Goal: Transaction & Acquisition: Purchase product/service

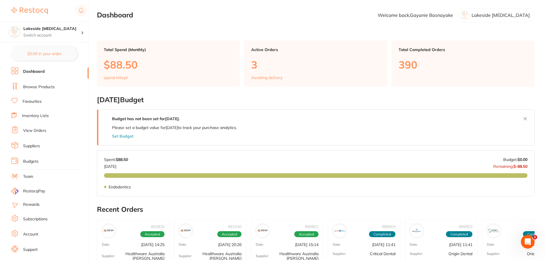
click at [39, 104] on link "Favourites" at bounding box center [32, 102] width 19 height 6
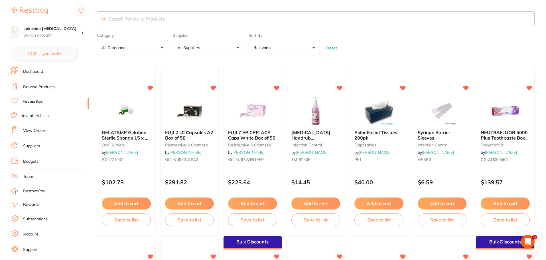
click at [147, 22] on input "search" at bounding box center [315, 18] width 437 height 15
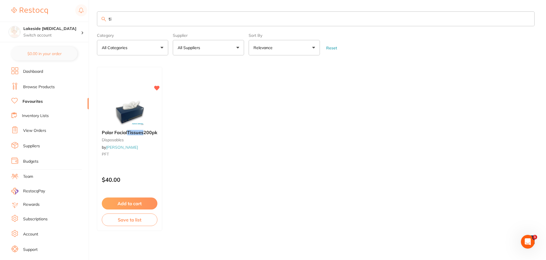
type input "t"
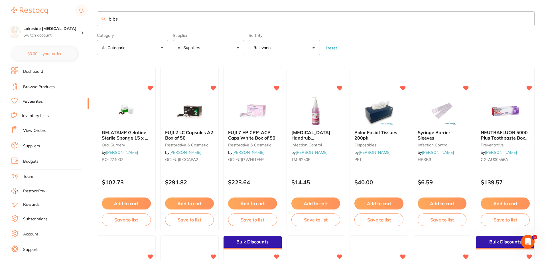
type input "bibs"
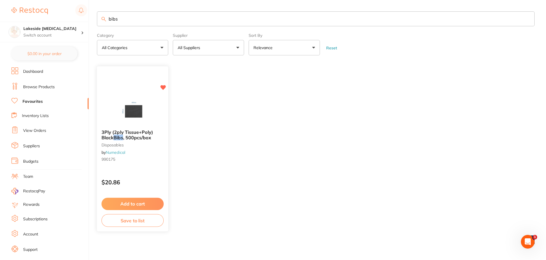
click at [128, 130] on span "3Ply (2ply Tissue+Poly) Black" at bounding box center [127, 134] width 52 height 11
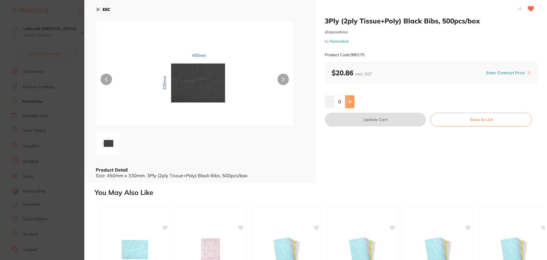
click at [352, 105] on button at bounding box center [349, 101] width 9 height 13
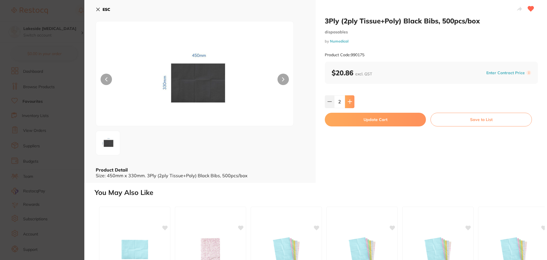
click at [352, 105] on button at bounding box center [349, 101] width 9 height 13
type input "6"
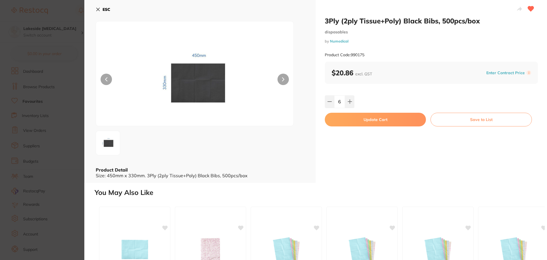
click at [362, 119] on button "Update Cart" at bounding box center [375, 120] width 101 height 14
checkbox input "false"
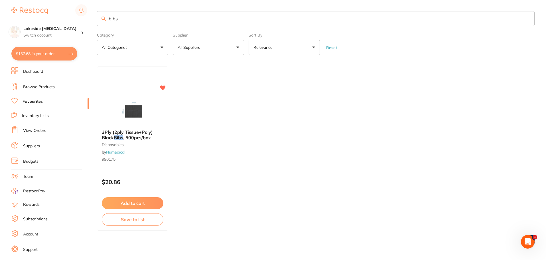
click at [147, 19] on input "bibs" at bounding box center [315, 18] width 437 height 15
type input "b"
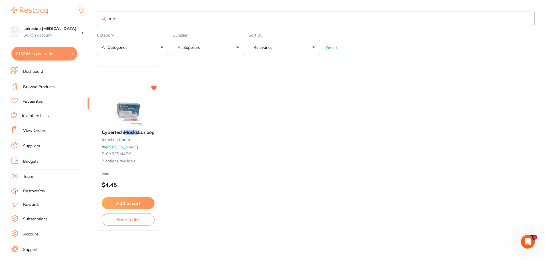
type input "m"
type input "cups"
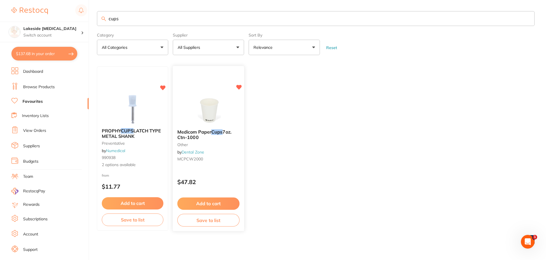
click at [213, 202] on button "Add to cart" at bounding box center [208, 203] width 62 height 12
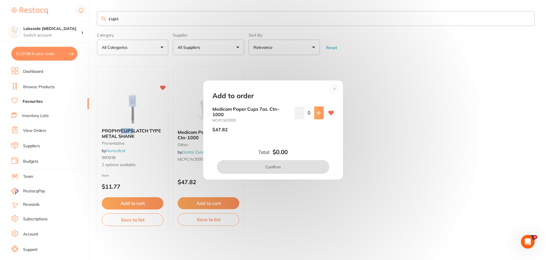
click at [319, 111] on icon at bounding box center [318, 113] width 5 height 5
type input "1"
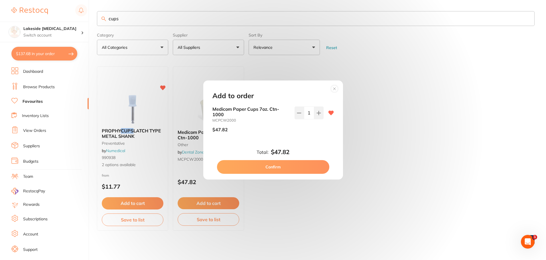
click at [289, 163] on button "Confirm" at bounding box center [273, 167] width 112 height 14
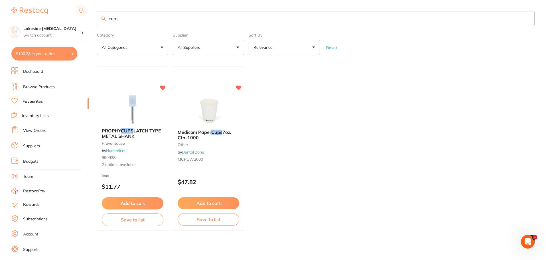
click at [131, 24] on input "cups" at bounding box center [315, 18] width 437 height 15
type input "c"
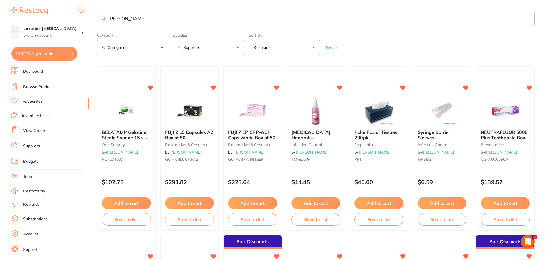
type input "dappen"
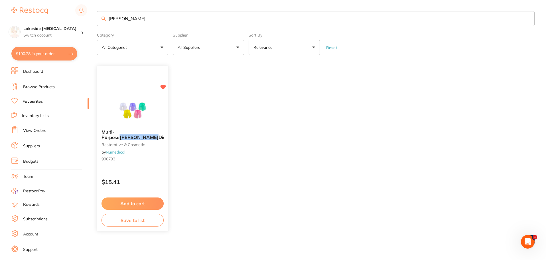
click at [148, 204] on button "Add to cart" at bounding box center [132, 203] width 62 height 12
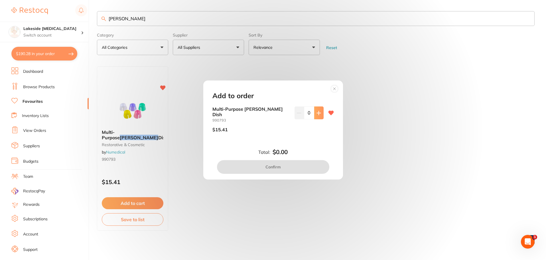
click at [318, 114] on icon at bounding box center [318, 113] width 5 height 5
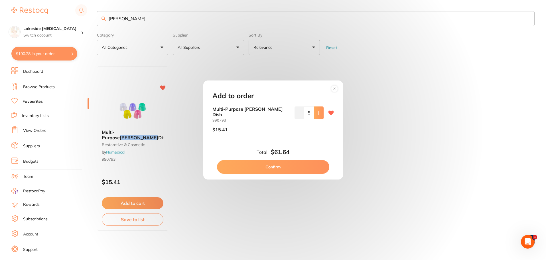
click at [318, 114] on icon at bounding box center [318, 113] width 5 height 5
click at [317, 115] on icon at bounding box center [319, 113] width 4 height 4
type input "8"
click at [306, 160] on button "Confirm" at bounding box center [273, 167] width 112 height 14
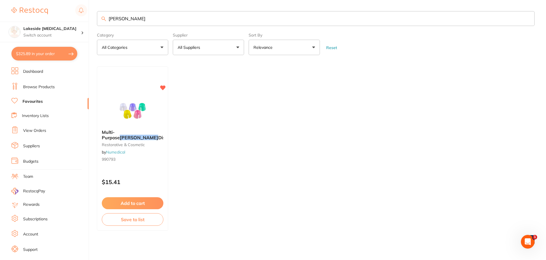
click at [170, 22] on input "dappen" at bounding box center [315, 18] width 437 height 15
type input "d"
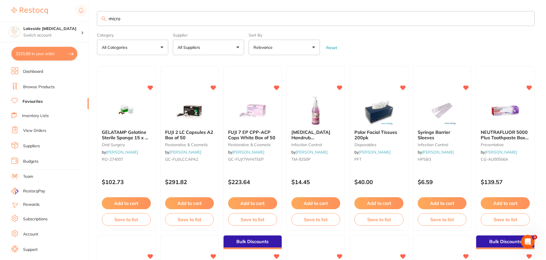
type input "micro"
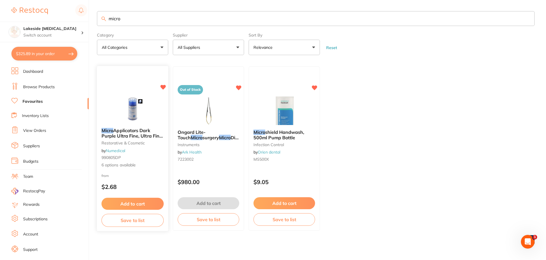
click at [119, 133] on span "Applicators Dark Purple Ultra Fine, Ultra Fine, 100mm L" at bounding box center [132, 135] width 62 height 16
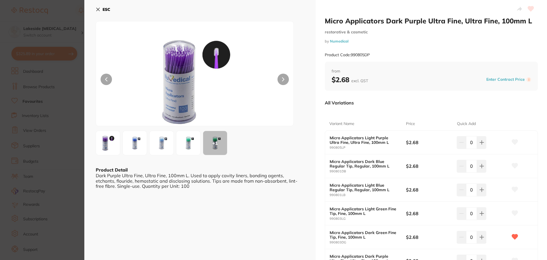
scroll to position [28, 0]
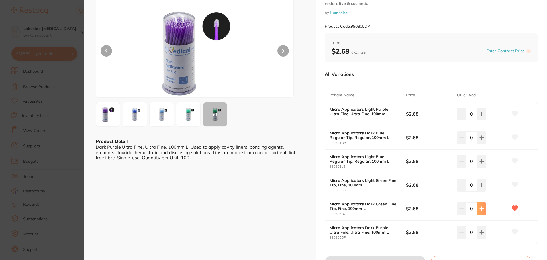
click at [482, 209] on icon at bounding box center [481, 208] width 5 height 5
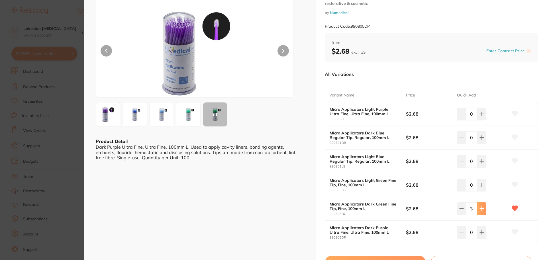
click at [482, 209] on icon at bounding box center [481, 208] width 5 height 5
click at [477, 208] on button at bounding box center [481, 208] width 9 height 13
click at [479, 208] on icon at bounding box center [481, 208] width 5 height 5
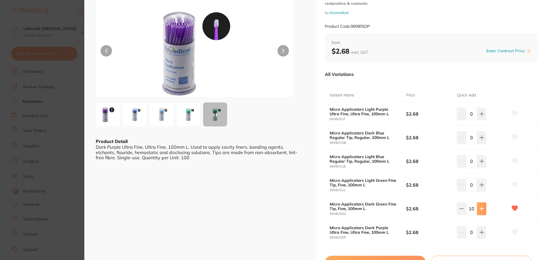
click at [479, 208] on icon at bounding box center [481, 208] width 5 height 5
type input "12"
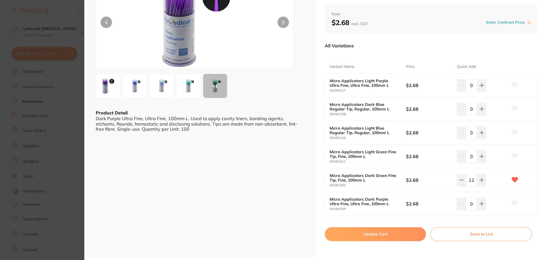
scroll to position [0, 0]
click at [404, 232] on button "Update Cart" at bounding box center [375, 234] width 101 height 14
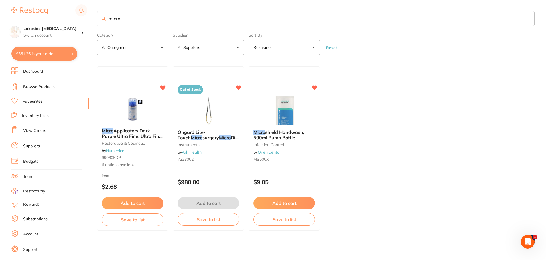
click at [155, 19] on input "micro" at bounding box center [315, 18] width 437 height 15
type input "m"
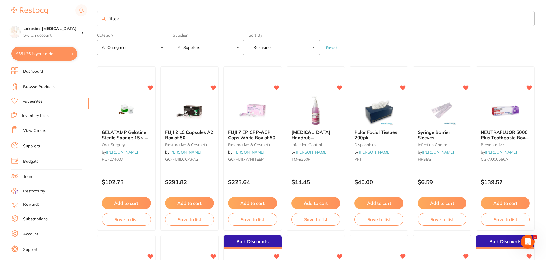
type input "filtek"
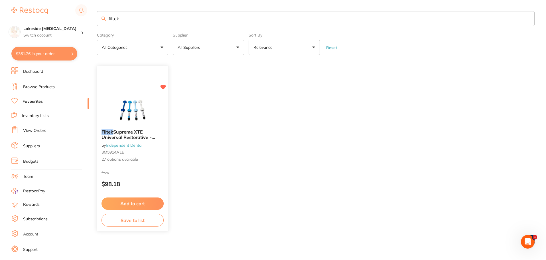
click at [132, 131] on span "Supreme XTE Universal Restorative - Syringe **Buy 4 x Syringes **Receive 1 x" at bounding box center [130, 140] width 58 height 22
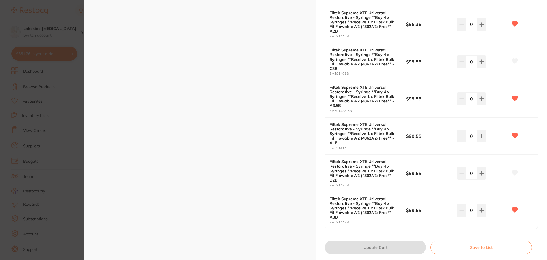
scroll to position [940, 0]
click at [482, 209] on icon at bounding box center [481, 209] width 5 height 5
type input "1"
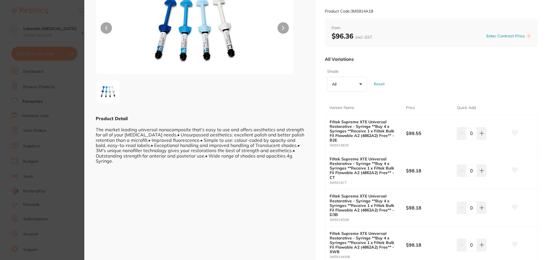
scroll to position [0, 0]
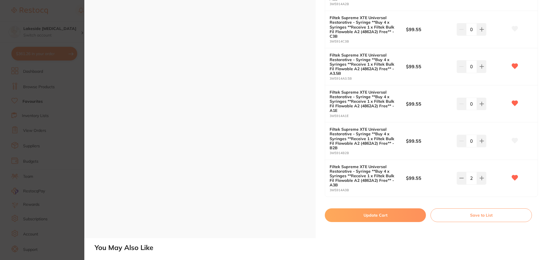
scroll to position [1001, 0]
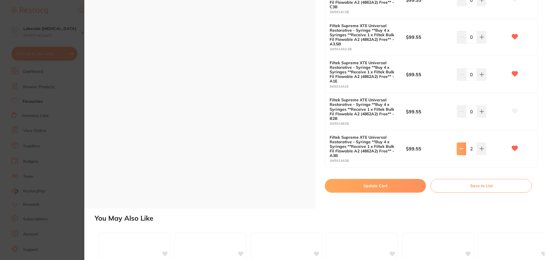
click at [461, 151] on icon at bounding box center [461, 148] width 5 height 5
type input "1"
click at [412, 182] on button "Update Cart" at bounding box center [375, 186] width 101 height 14
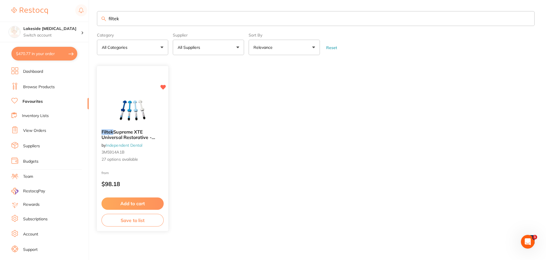
click at [137, 202] on button "Add to cart" at bounding box center [132, 203] width 62 height 12
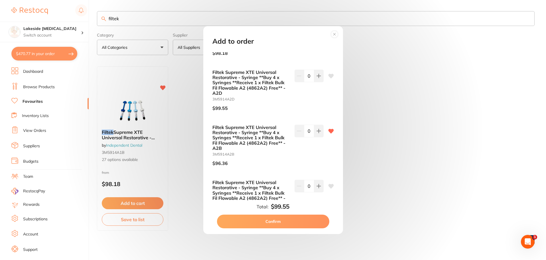
scroll to position [1197, 0]
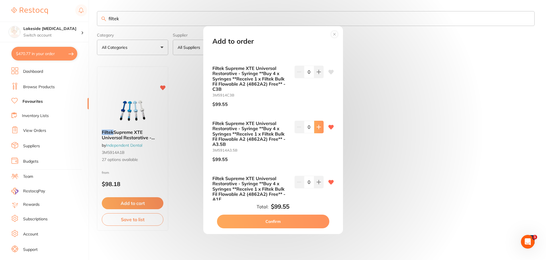
click at [317, 129] on icon at bounding box center [318, 126] width 5 height 5
type input "1"
click at [294, 221] on button "Confirm" at bounding box center [273, 221] width 112 height 14
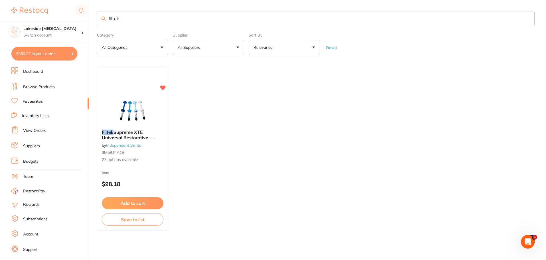
scroll to position [0, 0]
click at [177, 19] on input "filtek" at bounding box center [315, 18] width 437 height 15
type input "f"
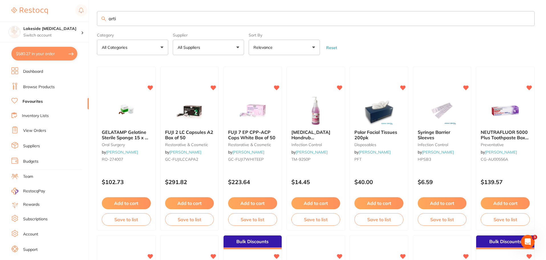
type input "arti"
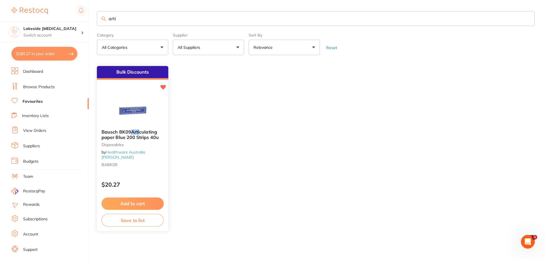
click at [127, 139] on span "culating paper Blue 200 Strips 40u" at bounding box center [129, 134] width 57 height 11
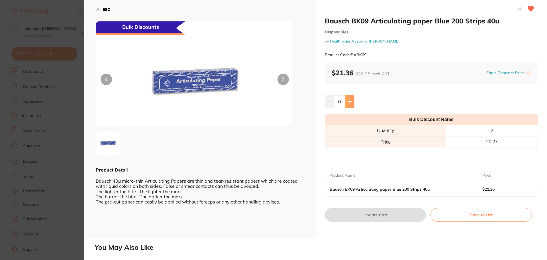
click at [353, 101] on button at bounding box center [349, 101] width 9 height 13
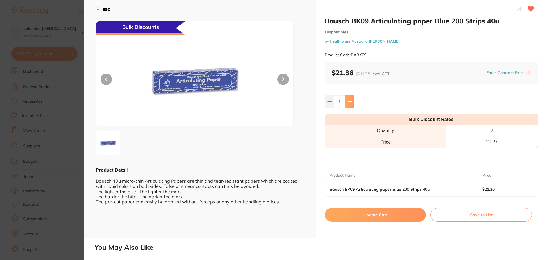
type input "2"
click at [383, 213] on button "Update Cart" at bounding box center [375, 215] width 101 height 14
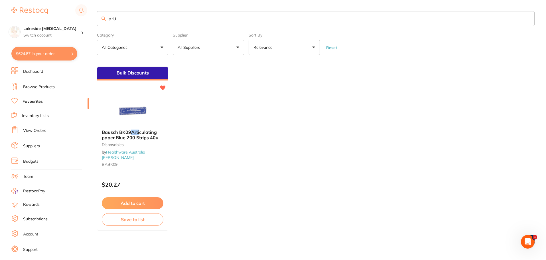
click at [122, 21] on input "arti" at bounding box center [315, 18] width 437 height 15
type input "a"
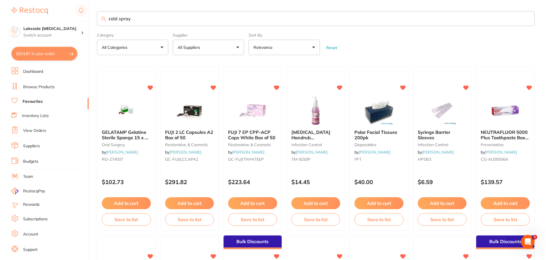
type input "cold spray"
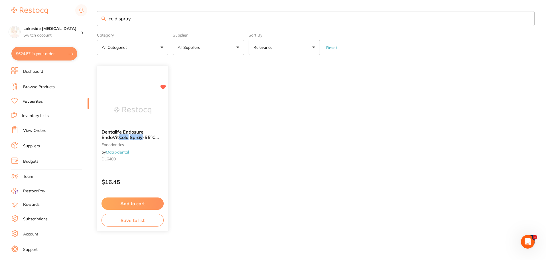
click at [128, 133] on span "Dentalife Endosure EndoVit" at bounding box center [122, 134] width 42 height 11
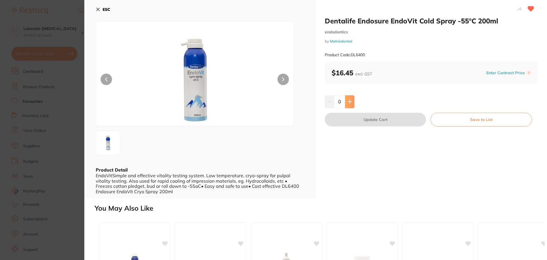
click at [350, 102] on icon at bounding box center [350, 101] width 5 height 5
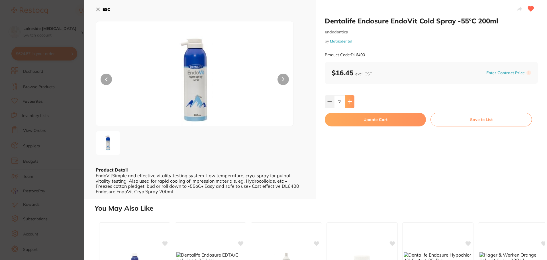
click at [350, 102] on icon at bounding box center [350, 101] width 5 height 5
type input "6"
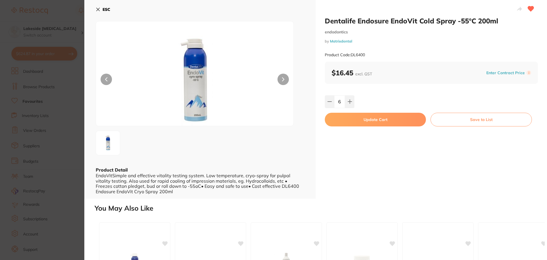
click at [359, 118] on button "Update Cart" at bounding box center [375, 120] width 101 height 14
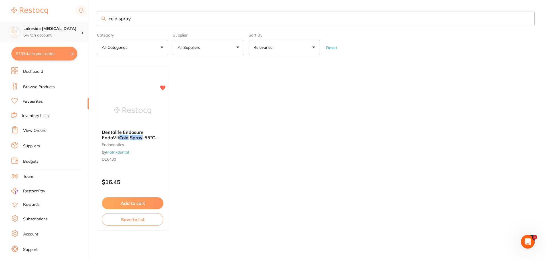
drag, startPoint x: 162, startPoint y: 23, endPoint x: 71, endPoint y: 23, distance: 90.9
click at [72, 23] on div "$733.44 Lakeside Dental Surgery Switch account Lakeside Dental Surgery $733.44 …" at bounding box center [273, 130] width 546 height 260
type input "V3 5.5"
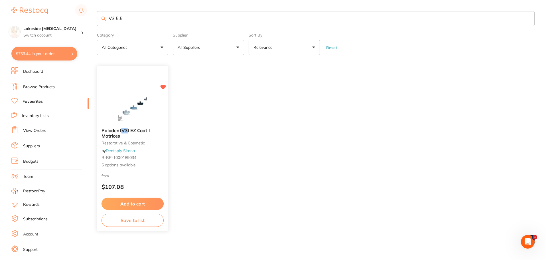
scroll to position [0, 0]
click at [121, 128] on span "Palodent" at bounding box center [111, 130] width 20 height 6
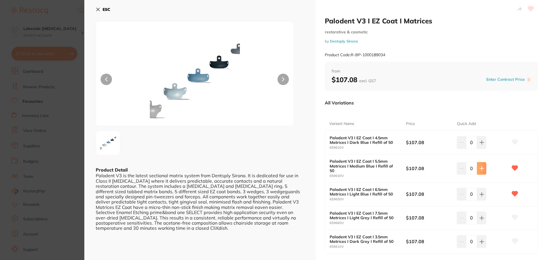
click at [479, 169] on button at bounding box center [481, 168] width 9 height 13
type input "1"
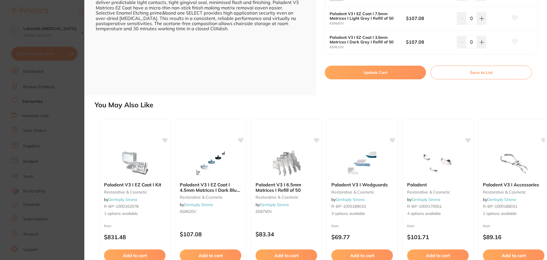
scroll to position [199, 0]
click at [357, 71] on button "Update Cart" at bounding box center [375, 72] width 101 height 14
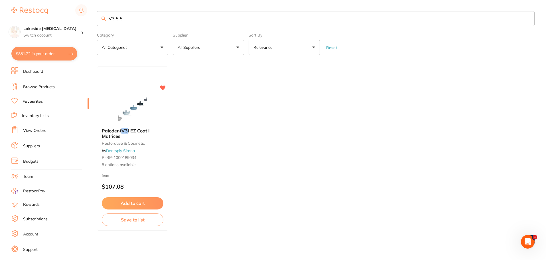
drag, startPoint x: 134, startPoint y: 19, endPoint x: 77, endPoint y: 20, distance: 56.7
click at [77, 20] on div "$851.22 Lakeside Dental Surgery Switch account Lakeside Dental Surgery $851.22 …" at bounding box center [273, 130] width 546 height 260
type input "fluoride"
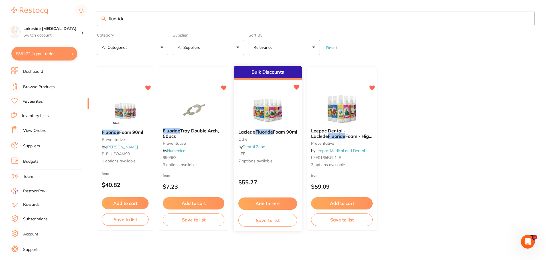
click at [268, 132] on em "Fluoride" at bounding box center [264, 132] width 18 height 6
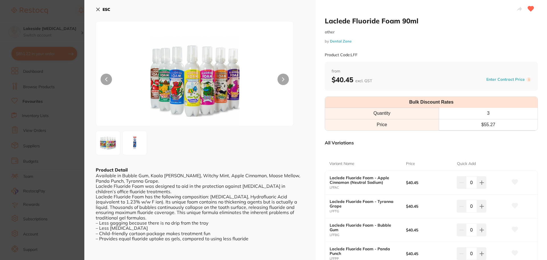
scroll to position [57, 0]
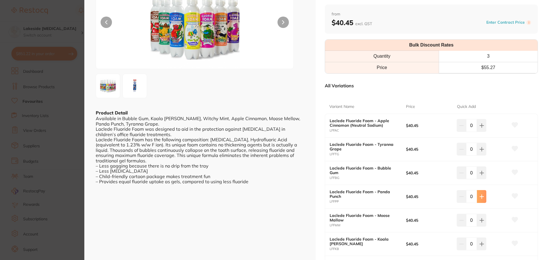
click at [485, 197] on button at bounding box center [481, 196] width 9 height 13
type input "2"
click at [483, 243] on button at bounding box center [481, 243] width 9 height 13
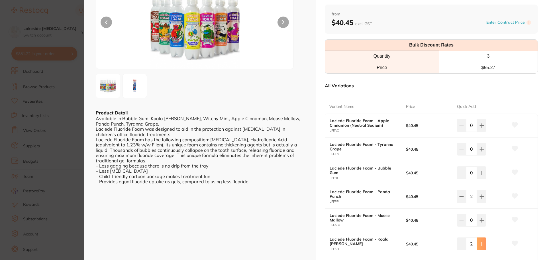
type input "2"
click at [483, 221] on icon at bounding box center [481, 220] width 5 height 5
type input "2"
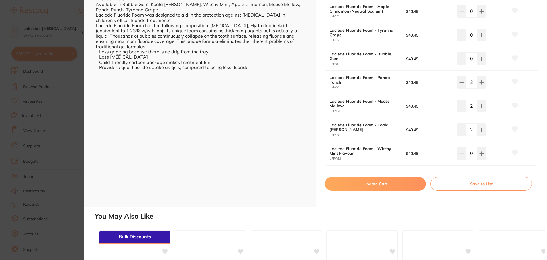
click at [391, 185] on button "Update Cart" at bounding box center [375, 184] width 101 height 14
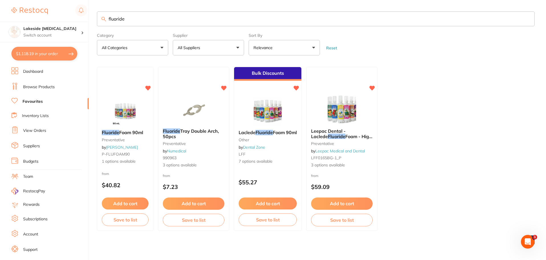
drag, startPoint x: 143, startPoint y: 15, endPoint x: 90, endPoint y: 15, distance: 53.0
click at [90, 15] on div "$1,118.19 Lakeside Dental Surgery Switch account Lakeside Dental Surgery $1,118…" at bounding box center [273, 130] width 546 height 260
type input "bitewing [PERSON_NAME]"
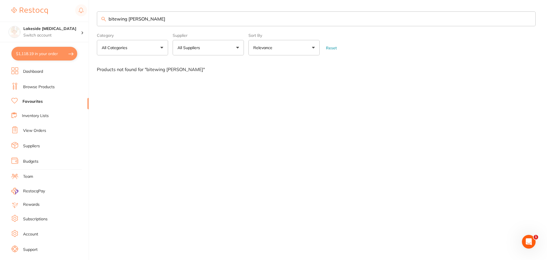
click at [42, 85] on link "Browse Products" at bounding box center [39, 87] width 32 height 6
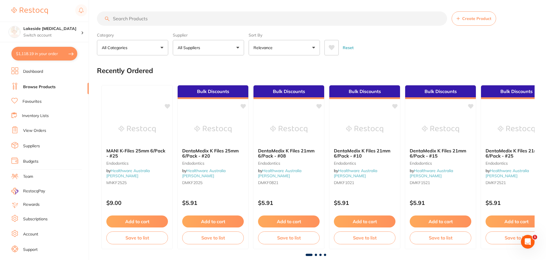
click at [172, 19] on input "search" at bounding box center [272, 18] width 350 height 14
type input "bitewing [PERSON_NAME]"
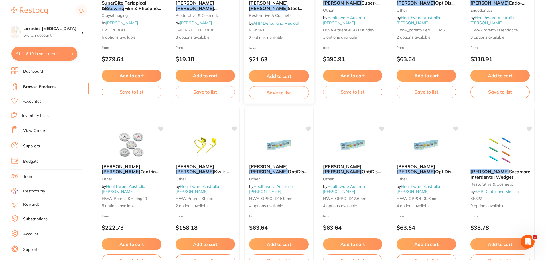
scroll to position [142, 0]
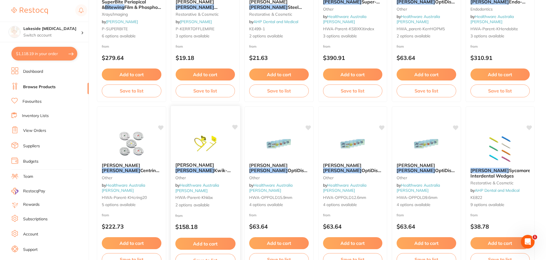
click at [221, 172] on span "Kwik-Bite X-[PERSON_NAME] BW" at bounding box center [202, 175] width 55 height 16
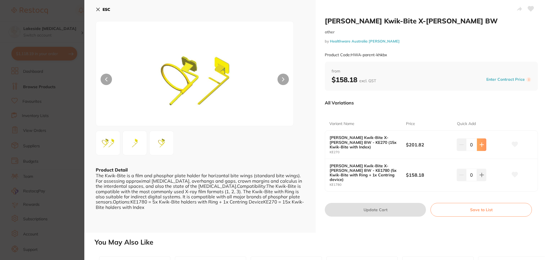
click at [482, 146] on icon at bounding box center [481, 144] width 5 height 5
type input "1"
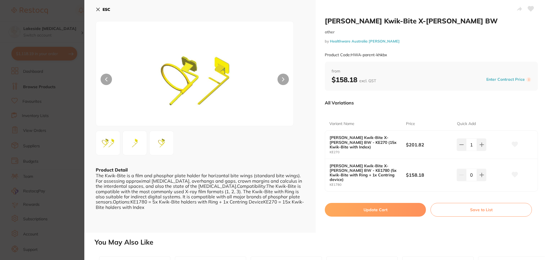
click at [395, 207] on button "Update Cart" at bounding box center [375, 210] width 101 height 14
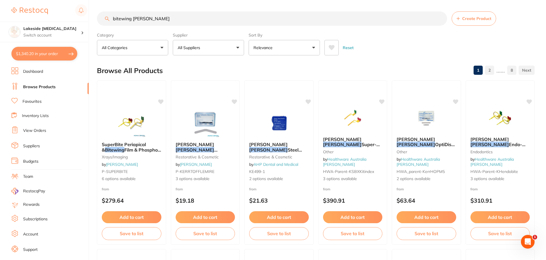
drag, startPoint x: 156, startPoint y: 20, endPoint x: 56, endPoint y: 12, distance: 100.6
click at [56, 12] on div "$1,340.20 Lakeside [MEDICAL_DATA] Switch account Lakeside [MEDICAL_DATA] $1,340…" at bounding box center [273, 130] width 546 height 260
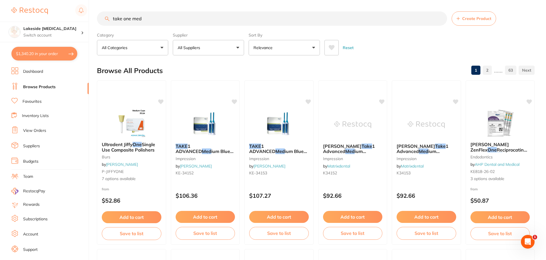
type input "take one med"
drag, startPoint x: 197, startPoint y: 20, endPoint x: 35, endPoint y: 7, distance: 162.7
click at [35, 7] on div "$1,340.20 Lakeside [MEDICAL_DATA] Switch account Lakeside [MEDICAL_DATA] $1,340…" at bounding box center [273, 130] width 546 height 260
click at [36, 101] on link "Favourites" at bounding box center [32, 102] width 19 height 6
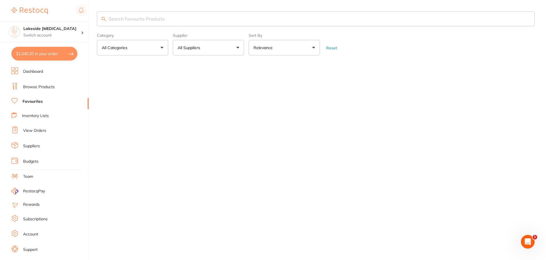
click at [146, 21] on input "search" at bounding box center [315, 18] width 437 height 15
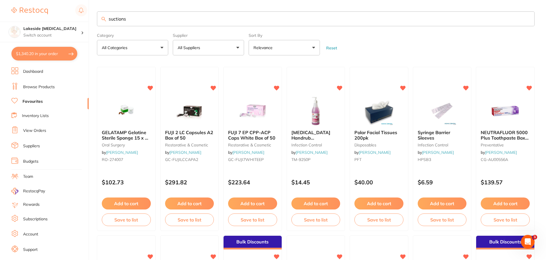
click at [146, 21] on input "suctions" at bounding box center [315, 18] width 437 height 15
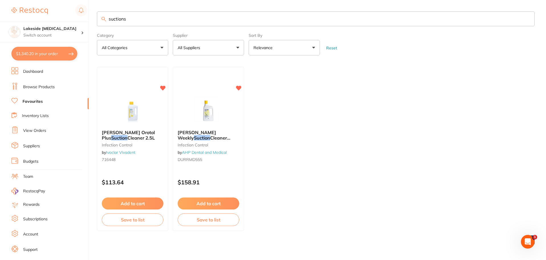
drag, startPoint x: 140, startPoint y: 21, endPoint x: 54, endPoint y: 13, distance: 86.2
click at [55, 11] on div "$1,340.20 Lakeside [MEDICAL_DATA] Switch account Lakeside [MEDICAL_DATA] $1,340…" at bounding box center [273, 130] width 546 height 260
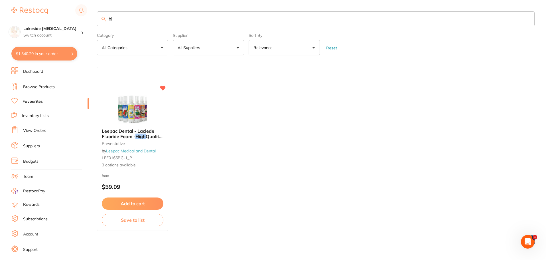
type input "h"
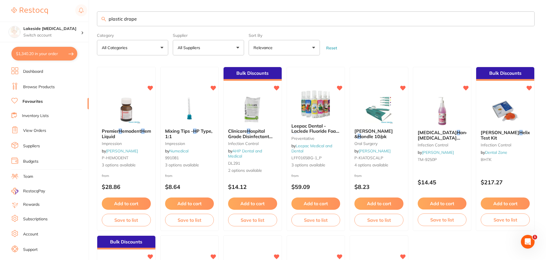
type input "plastic drape"
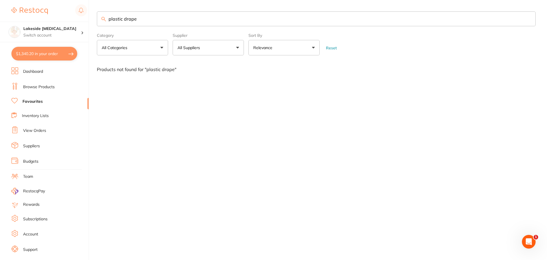
click at [38, 87] on link "Browse Products" at bounding box center [39, 87] width 32 height 6
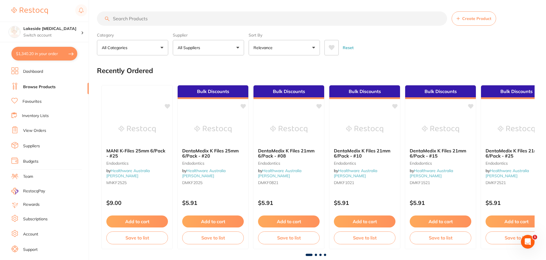
click at [163, 20] on input "search" at bounding box center [272, 18] width 350 height 14
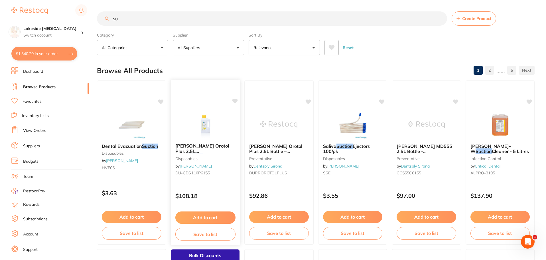
type input "s"
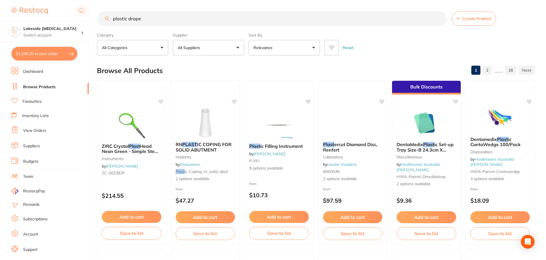
type input "plastic drape"
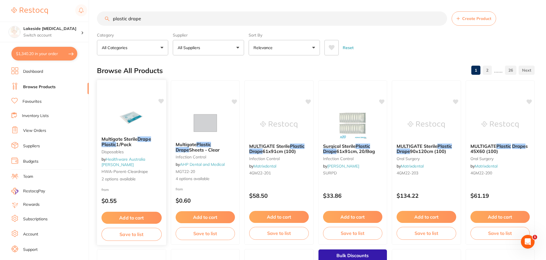
click at [122, 142] on span "Multigate Sterile" at bounding box center [119, 139] width 36 height 6
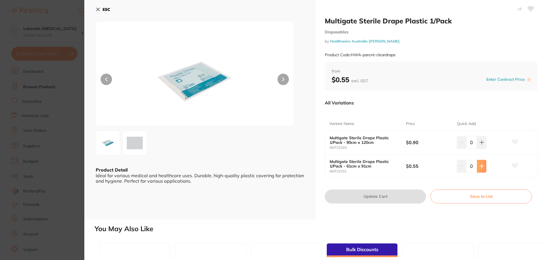
click at [481, 168] on button at bounding box center [481, 166] width 9 height 13
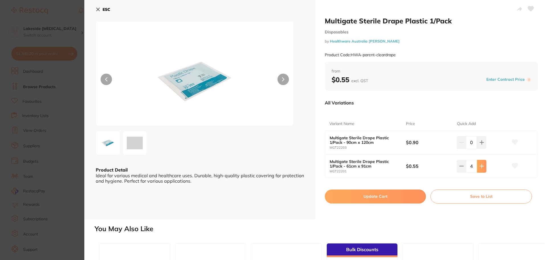
click at [481, 166] on icon at bounding box center [482, 166] width 4 height 4
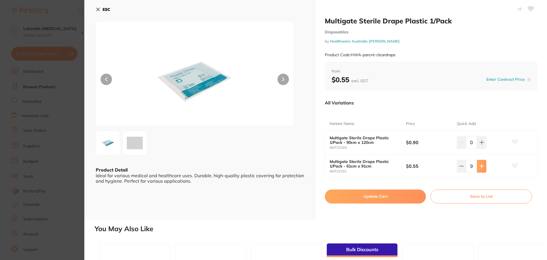
click at [482, 167] on icon at bounding box center [481, 166] width 5 height 5
type input "10"
click at [515, 164] on icon at bounding box center [515, 165] width 6 height 5
click at [363, 194] on button "Update Cart" at bounding box center [375, 196] width 101 height 14
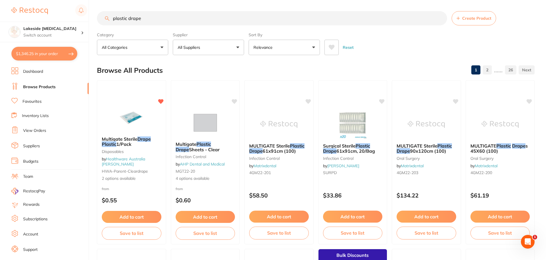
drag, startPoint x: 152, startPoint y: 17, endPoint x: 96, endPoint y: 21, distance: 56.9
click at [97, 21] on div "plastic drape Create Product" at bounding box center [315, 18] width 437 height 14
type input "bondable eyelets lingual buttons"
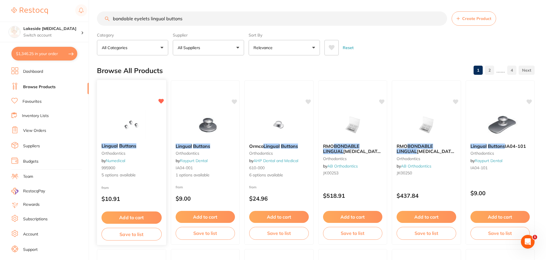
click at [140, 125] on img at bounding box center [131, 124] width 37 height 29
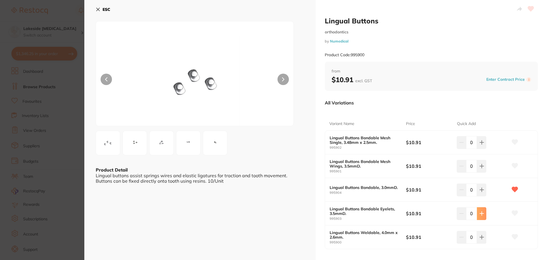
click at [482, 213] on icon at bounding box center [482, 213] width 4 height 4
type input "1"
click at [512, 213] on icon at bounding box center [515, 212] width 6 height 5
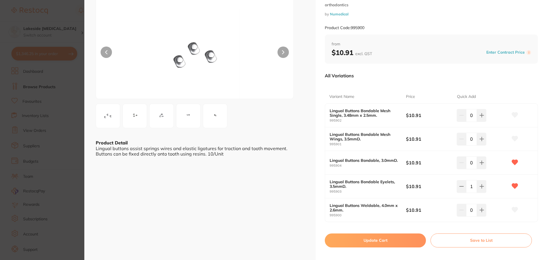
scroll to position [57, 0]
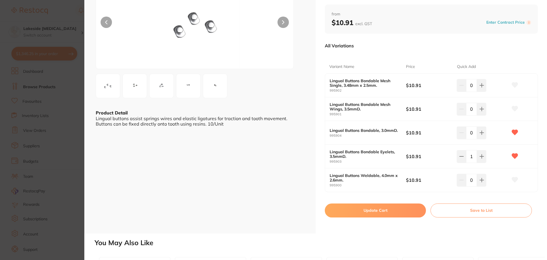
click at [371, 215] on button "Update Cart" at bounding box center [375, 210] width 101 height 14
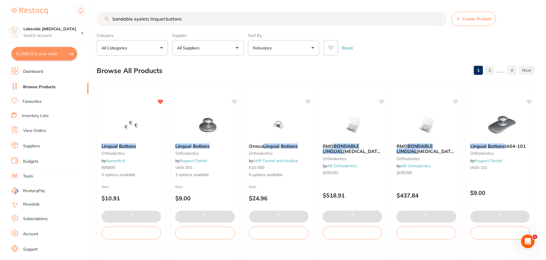
scroll to position [0, 0]
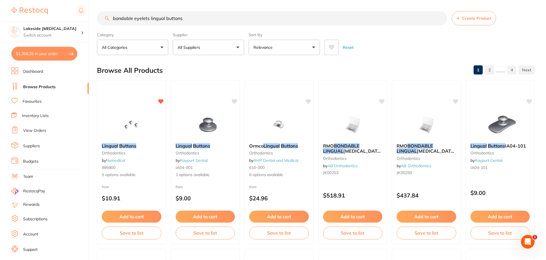
click at [0, 12] on div "Lakeside Dental Surgery Switch account Lakeside Dental Surgery" at bounding box center [44, 21] width 88 height 42
drag, startPoint x: 232, startPoint y: 25, endPoint x: 0, endPoint y: 25, distance: 232.2
click at [0, 23] on div "$1,358.25 Lakeside Dental Surgery Switch account Lakeside Dental Surgery $1,358…" at bounding box center [273, 130] width 546 height 260
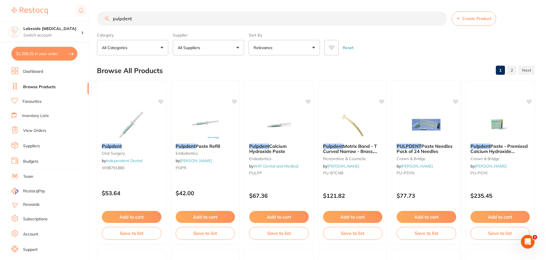
scroll to position [0, 0]
drag, startPoint x: 148, startPoint y: 21, endPoint x: 15, endPoint y: 10, distance: 132.9
click at [15, 10] on div "$1,358.25 Lakeside Dental Surgery Switch account Lakeside Dental Surgery $1,358…" at bounding box center [273, 130] width 546 height 260
type input "red spreader"
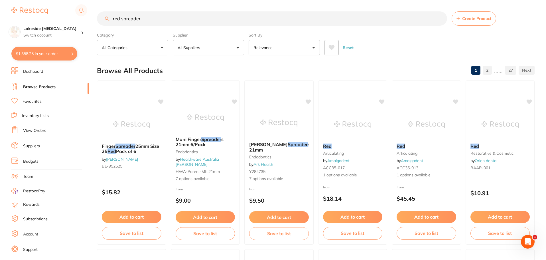
drag, startPoint x: 206, startPoint y: 23, endPoint x: 39, endPoint y: 17, distance: 166.8
click at [40, 17] on div "$1,358.25 Lakeside Dental Surgery Switch account Lakeside Dental Surgery $1,358…" at bounding box center [273, 130] width 546 height 260
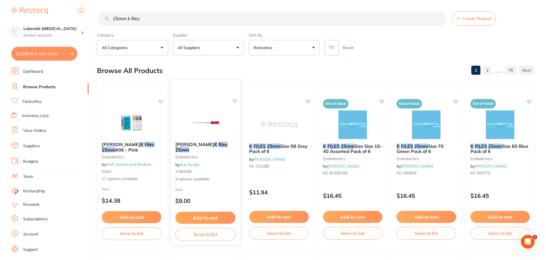
click at [189, 146] on em "25mm" at bounding box center [182, 149] width 14 height 6
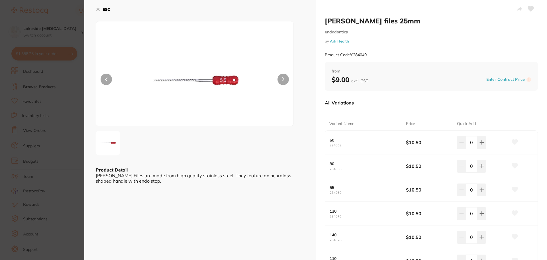
click at [102, 7] on button "ESC" at bounding box center [103, 10] width 15 height 10
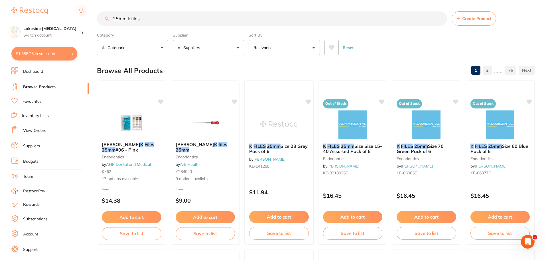
drag, startPoint x: 150, startPoint y: 23, endPoint x: 0, endPoint y: 19, distance: 150.2
click at [0, 19] on div "$1,358.25 Lakeside Dental Surgery Switch account Lakeside Dental Surgery $1,358…" at bounding box center [273, 130] width 546 height 260
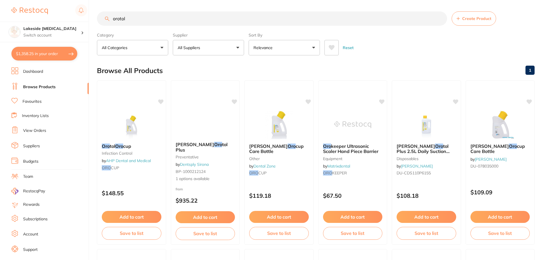
type input "orotol"
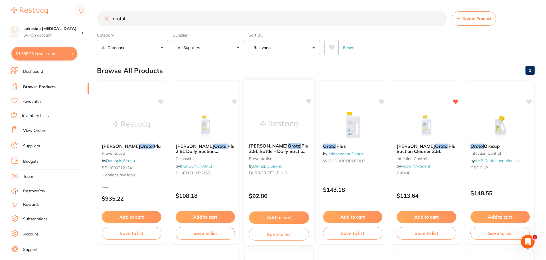
click at [285, 215] on button "Add to cart" at bounding box center [279, 217] width 60 height 12
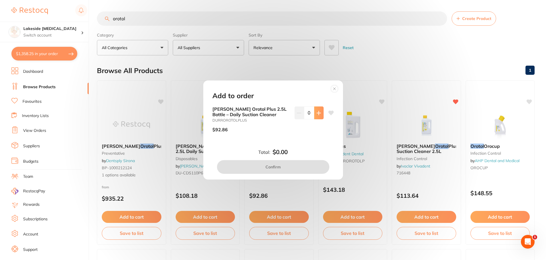
click at [316, 112] on icon at bounding box center [318, 113] width 5 height 5
type input "1"
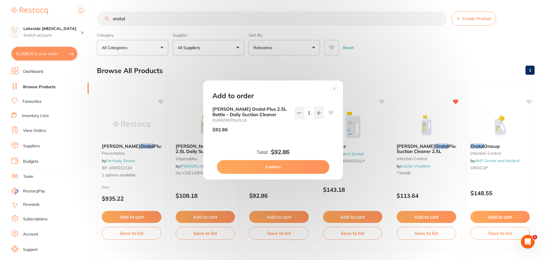
click at [312, 164] on button "Confirm" at bounding box center [273, 167] width 112 height 14
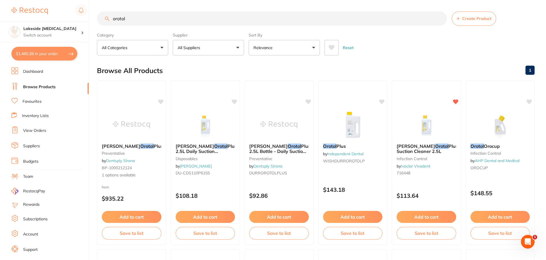
click at [34, 101] on link "Favourites" at bounding box center [32, 102] width 19 height 6
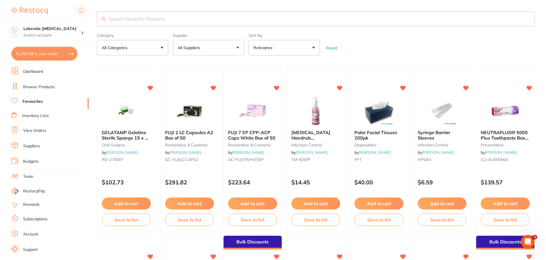
click at [143, 16] on input "search" at bounding box center [315, 18] width 437 height 15
type input "microshield"
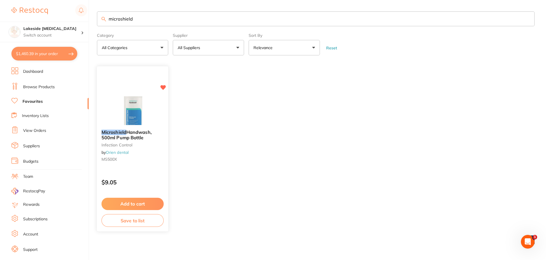
click at [150, 201] on button "Add to cart" at bounding box center [132, 203] width 62 height 12
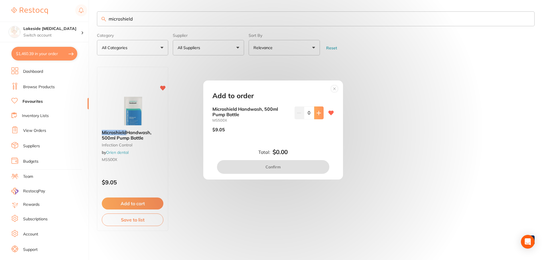
click at [319, 114] on icon at bounding box center [318, 113] width 5 height 5
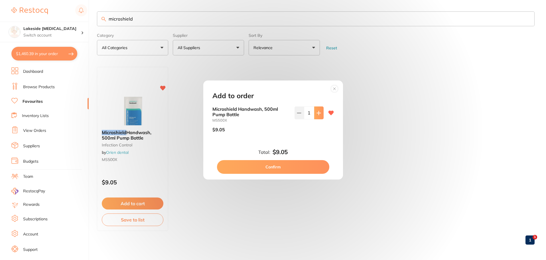
type input "1"
click at [295, 166] on button "Confirm" at bounding box center [273, 167] width 112 height 14
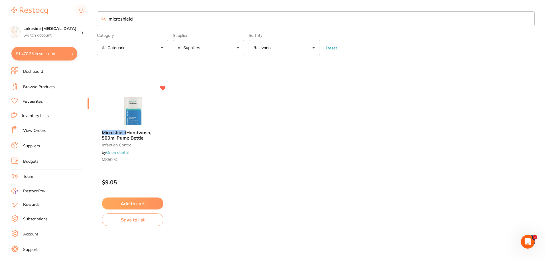
click at [44, 89] on link "Browse Products" at bounding box center [39, 87] width 32 height 6
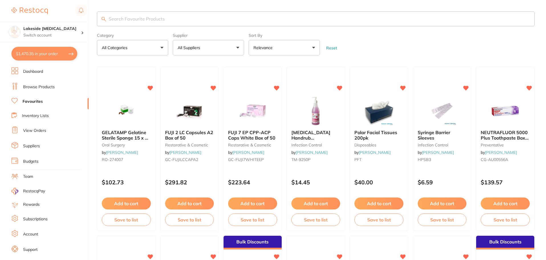
click at [131, 17] on input "search" at bounding box center [315, 18] width 437 height 15
type input "disinfectant wipes"
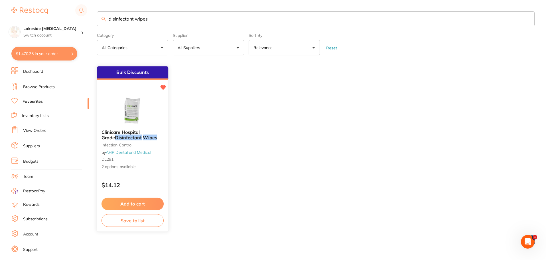
click at [115, 135] on em "Disinfectant" at bounding box center [128, 137] width 27 height 6
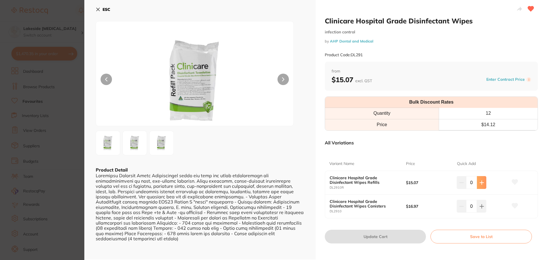
click at [483, 180] on button at bounding box center [481, 182] width 9 height 13
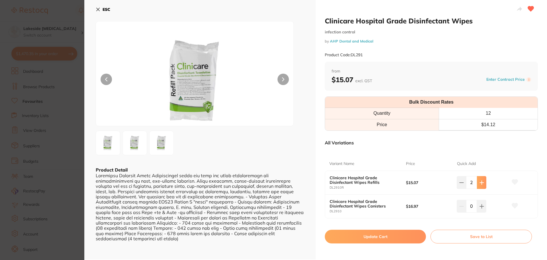
click at [483, 180] on button at bounding box center [481, 182] width 9 height 13
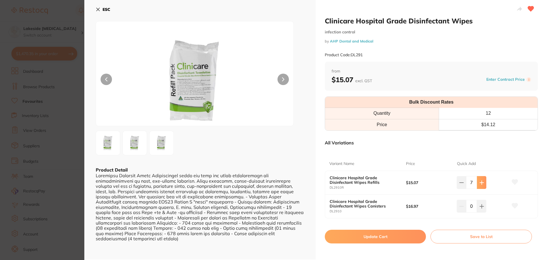
click at [483, 180] on button at bounding box center [481, 182] width 9 height 13
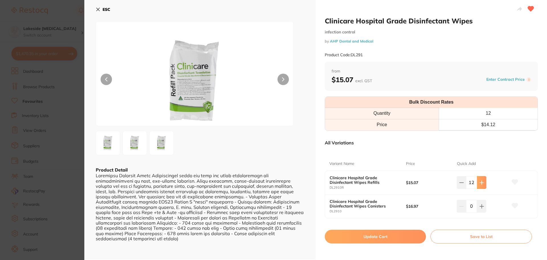
click at [483, 180] on button at bounding box center [481, 182] width 9 height 13
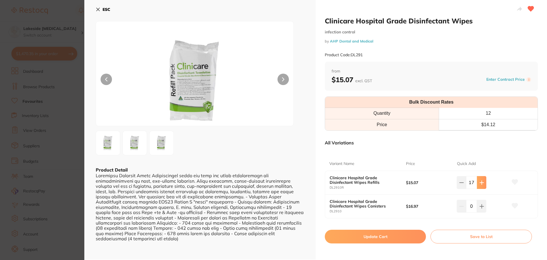
click at [483, 180] on button at bounding box center [481, 182] width 9 height 13
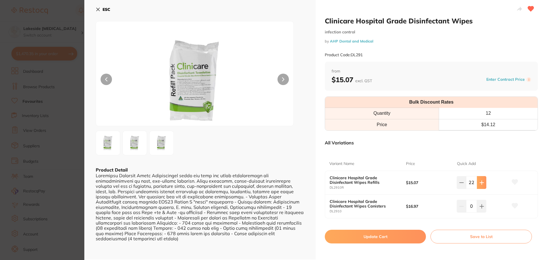
click at [483, 180] on button at bounding box center [481, 182] width 9 height 13
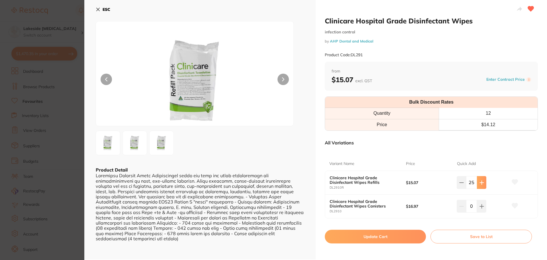
click at [483, 180] on button at bounding box center [481, 182] width 9 height 13
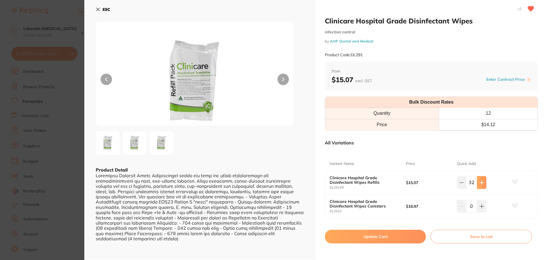
click at [483, 180] on button at bounding box center [481, 182] width 9 height 13
type input "36"
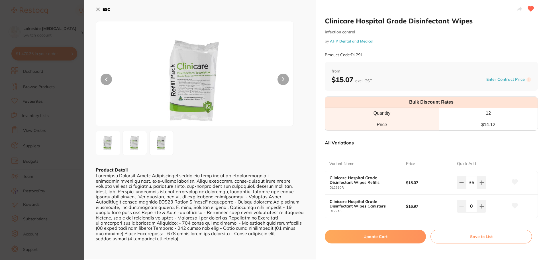
click at [395, 232] on button "Update Cart" at bounding box center [375, 236] width 101 height 14
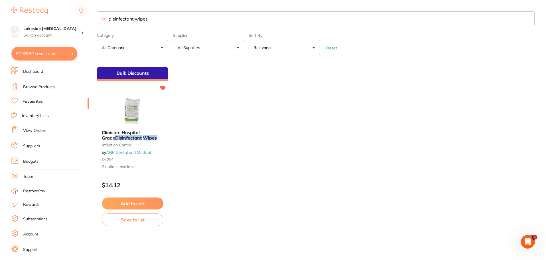
drag, startPoint x: 156, startPoint y: 21, endPoint x: 0, endPoint y: 4, distance: 156.7
click at [0, 4] on div "$2,029.50 Lakeside Dental Surgery Switch account Lakeside Dental Surgery $2,029…" at bounding box center [273, 130] width 546 height 260
type input "gauze"
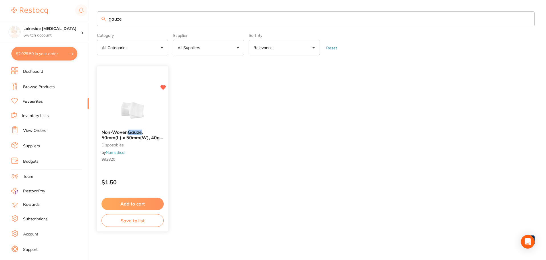
click at [130, 133] on em "Gauze" at bounding box center [135, 132] width 14 height 6
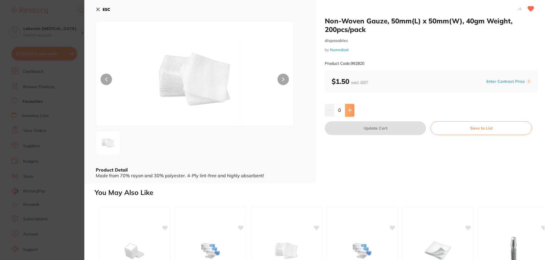
click at [351, 110] on icon at bounding box center [350, 110] width 4 height 4
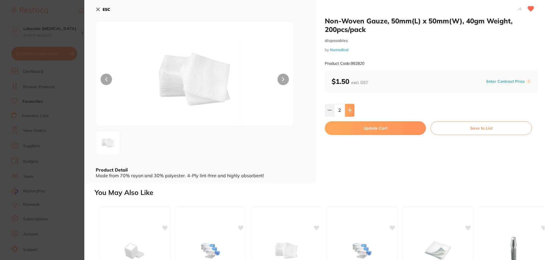
click at [351, 110] on icon at bounding box center [350, 110] width 4 height 4
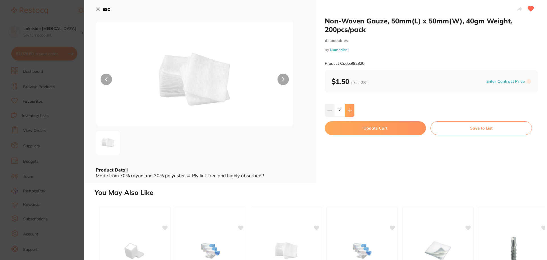
click at [351, 110] on icon at bounding box center [350, 110] width 4 height 4
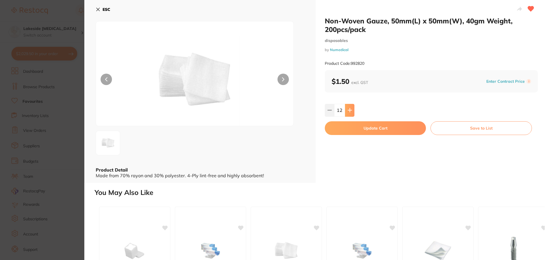
click at [351, 110] on icon at bounding box center [350, 110] width 4 height 4
type input "15"
click at [359, 128] on button "Update Cart" at bounding box center [375, 128] width 101 height 14
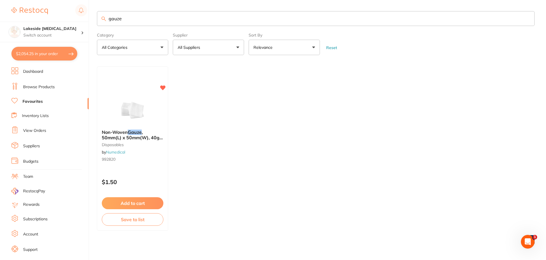
drag, startPoint x: 155, startPoint y: 23, endPoint x: 0, endPoint y: 16, distance: 155.1
click at [0, 16] on div "$2,054.25 Lakeside Dental Surgery Switch account Lakeside Dental Surgery $2,054…" at bounding box center [273, 130] width 546 height 260
type input "dry tips"
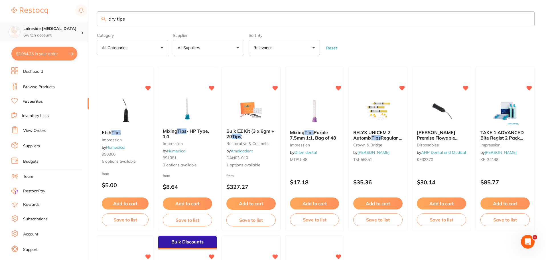
drag, startPoint x: 166, startPoint y: 24, endPoint x: 63, endPoint y: 24, distance: 102.6
click at [66, 22] on div "$2,054.25 Lakeside Dental Surgery Switch account Lakeside Dental Surgery $2,054…" at bounding box center [273, 130] width 546 height 260
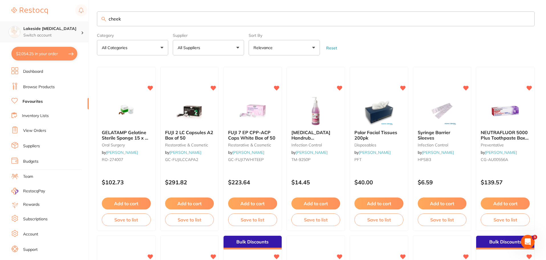
type input "cheek"
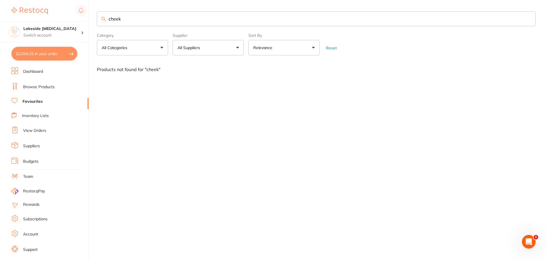
click at [40, 86] on link "Browse Products" at bounding box center [39, 87] width 32 height 6
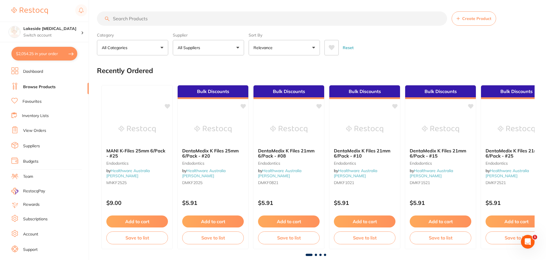
click at [152, 23] on input "search" at bounding box center [272, 18] width 350 height 14
type input "dry tips"
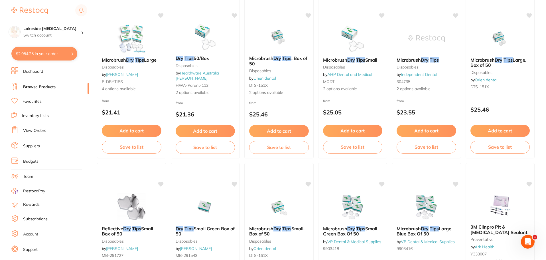
scroll to position [85, 0]
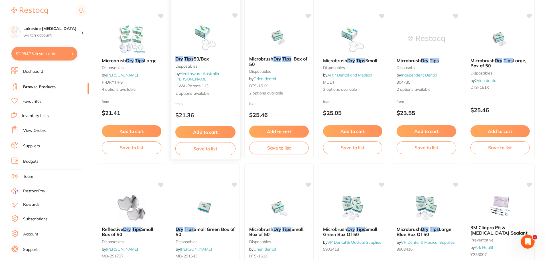
click at [179, 59] on em "Dry" at bounding box center [179, 59] width 8 height 6
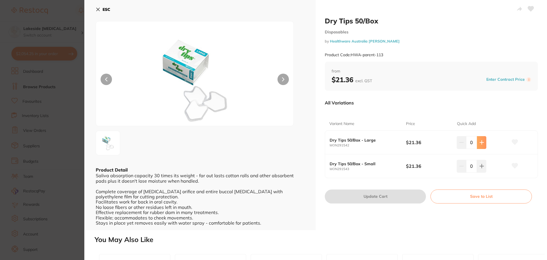
click at [483, 145] on button at bounding box center [481, 142] width 9 height 13
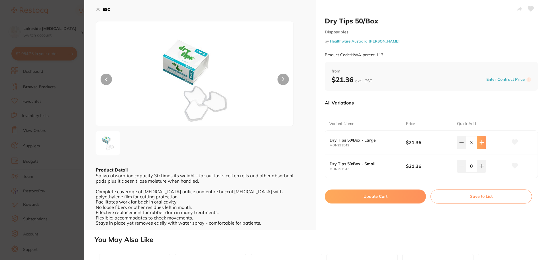
click at [483, 145] on button at bounding box center [481, 142] width 9 height 13
type input "4"
click at [515, 141] on icon at bounding box center [515, 141] width 6 height 5
click at [384, 197] on button "Update Cart" at bounding box center [375, 196] width 101 height 14
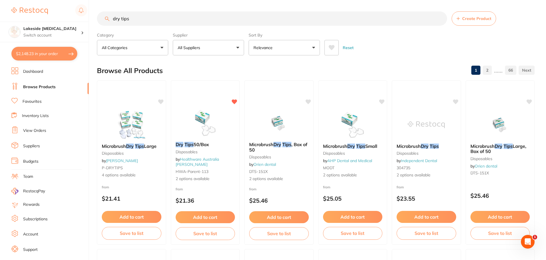
drag, startPoint x: 147, startPoint y: 18, endPoint x: 45, endPoint y: 11, distance: 102.2
click at [46, 10] on div "$2,148.23 Lakeside Dental Surgery Switch account Lakeside Dental Surgery $2,148…" at bounding box center [273, 130] width 546 height 260
type input "cotton rolls"
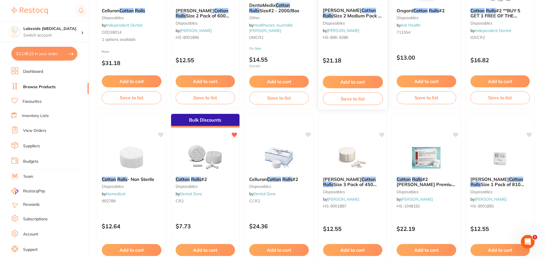
scroll to position [171, 0]
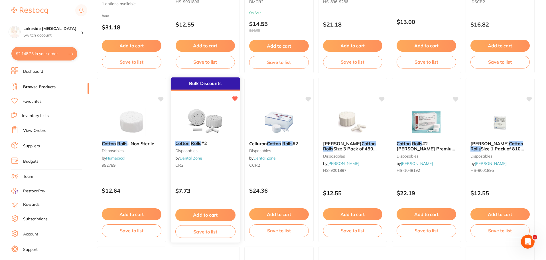
click at [215, 213] on button "Add to cart" at bounding box center [205, 215] width 60 height 12
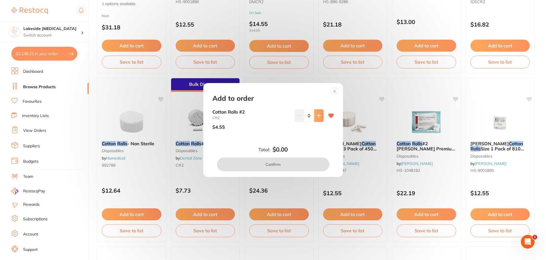
scroll to position [0, 0]
click at [319, 116] on icon at bounding box center [318, 115] width 5 height 5
type input "1"
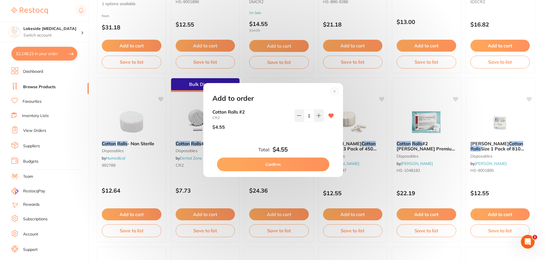
click at [301, 166] on button "Confirm" at bounding box center [273, 164] width 112 height 14
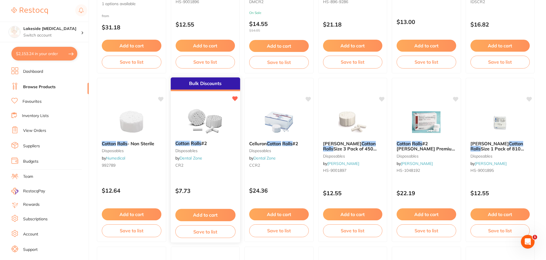
click at [191, 143] on em "Rolls" at bounding box center [196, 143] width 10 height 6
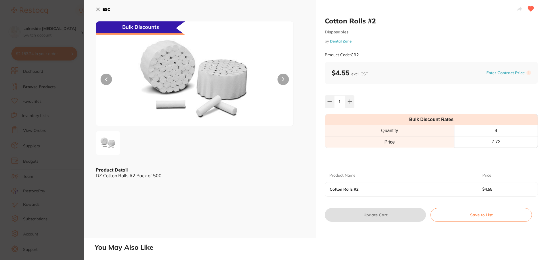
click at [100, 8] on icon at bounding box center [98, 9] width 5 height 5
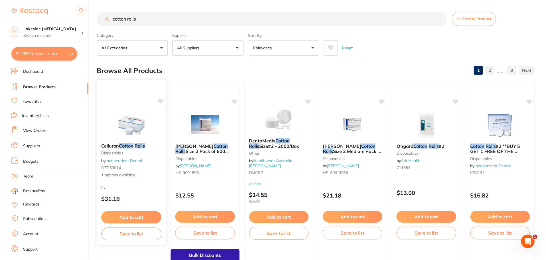
scroll to position [171, 0]
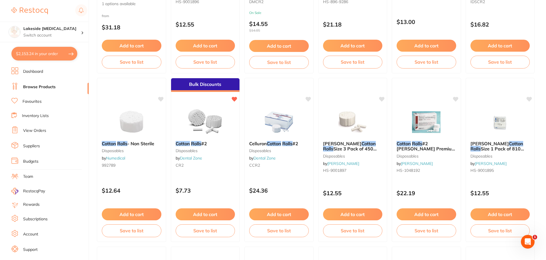
click at [33, 102] on link "Favourites" at bounding box center [32, 102] width 19 height 6
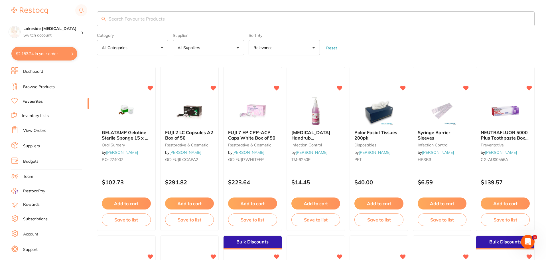
click at [182, 24] on input "search" at bounding box center [315, 18] width 437 height 15
type input "steel burs"
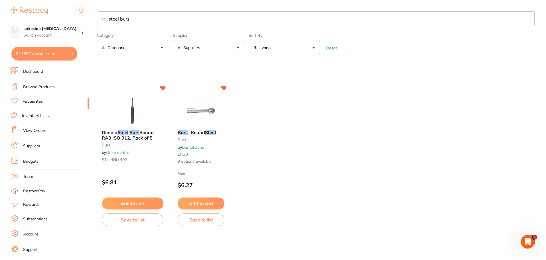
drag, startPoint x: 127, startPoint y: 133, endPoint x: 361, endPoint y: 187, distance: 239.7
click at [127, 133] on em "Steel" at bounding box center [122, 132] width 11 height 6
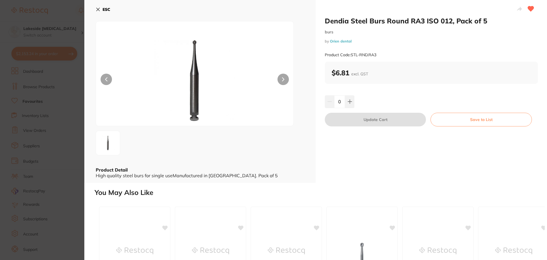
scroll to position [85, 0]
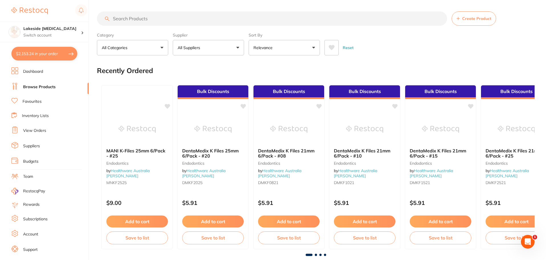
click at [184, 18] on input "search" at bounding box center [272, 18] width 350 height 14
type input "steel burs"
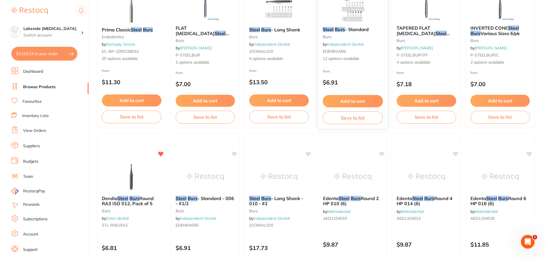
scroll to position [114, 0]
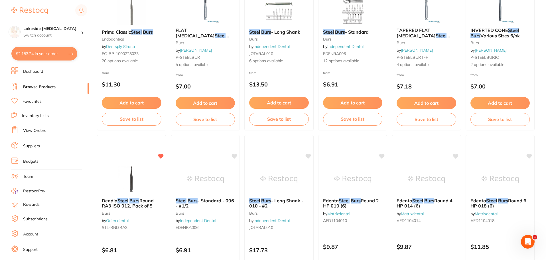
click at [32, 98] on li "Favourites" at bounding box center [49, 101] width 77 height 7
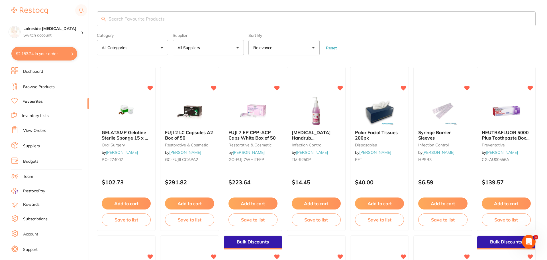
click at [125, 17] on input "search" at bounding box center [316, 18] width 439 height 15
type input "steel burs"
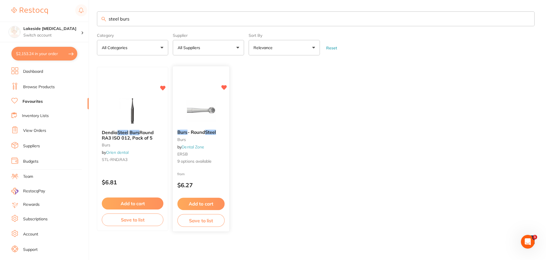
click at [215, 133] on em "Steel" at bounding box center [210, 132] width 11 height 6
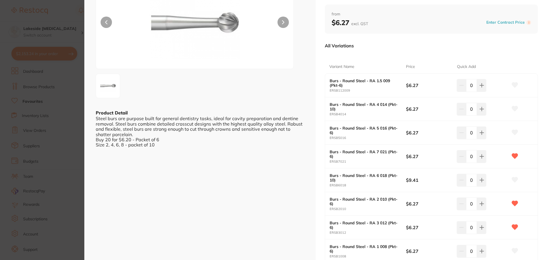
scroll to position [28, 0]
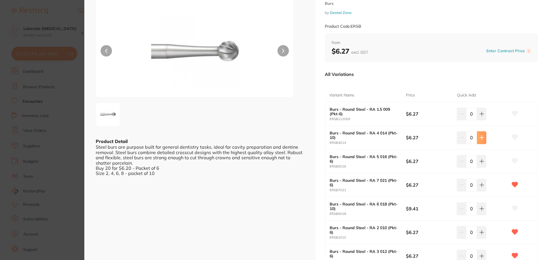
click at [482, 136] on icon at bounding box center [481, 137] width 5 height 5
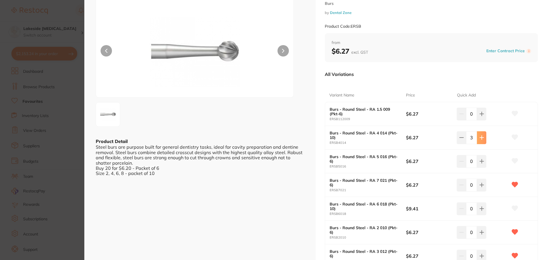
type input "4"
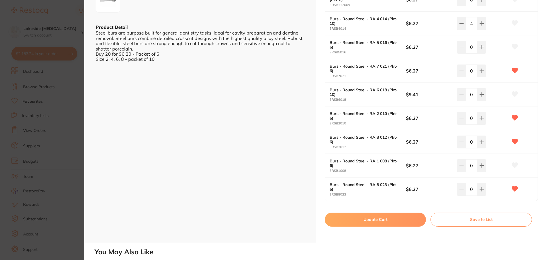
scroll to position [228, 0]
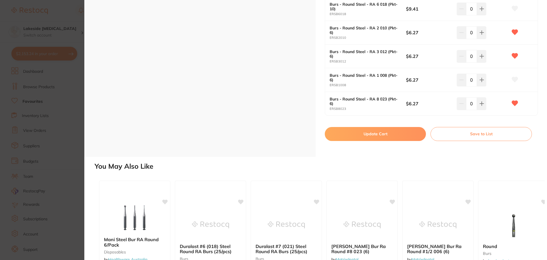
click at [348, 129] on button "Update Cart" at bounding box center [375, 134] width 101 height 14
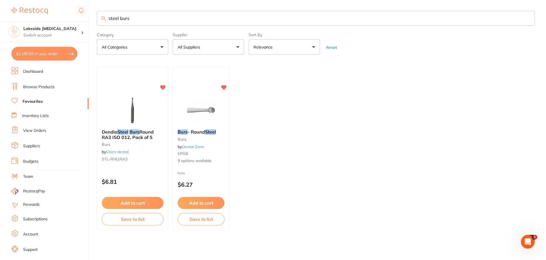
drag, startPoint x: 196, startPoint y: 129, endPoint x: 527, endPoint y: 169, distance: 333.4
click at [196, 129] on span "- Round" at bounding box center [195, 132] width 17 height 6
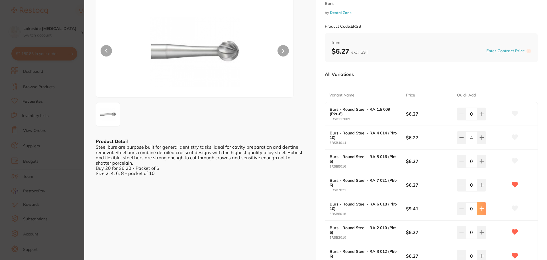
click at [481, 210] on icon at bounding box center [481, 208] width 5 height 5
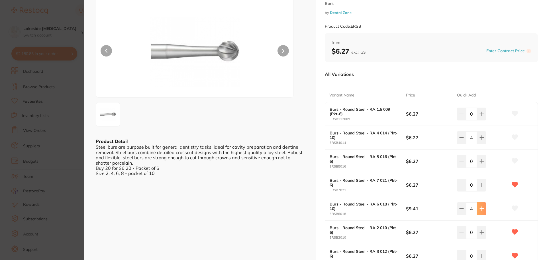
type input "5"
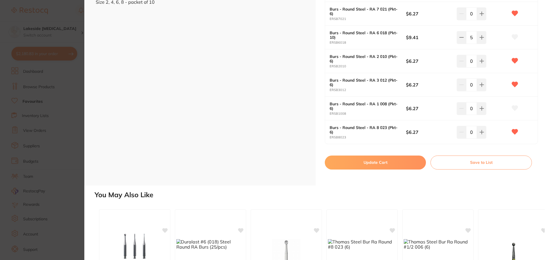
click at [385, 166] on button "Update Cart" at bounding box center [375, 162] width 101 height 14
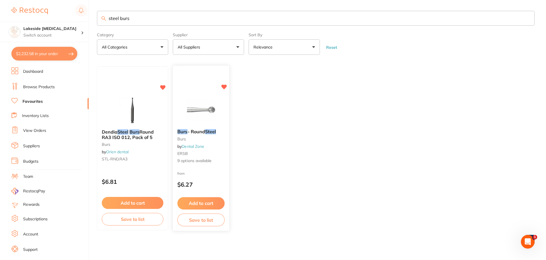
click at [190, 130] on span "- Round" at bounding box center [196, 132] width 18 height 6
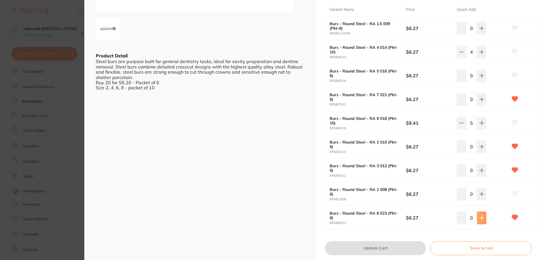
click at [483, 220] on button at bounding box center [481, 217] width 9 height 13
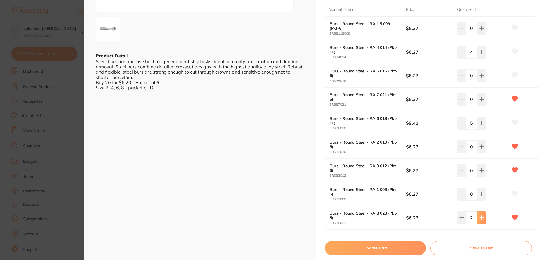
click at [483, 220] on button at bounding box center [481, 217] width 9 height 13
type input "4"
click at [399, 243] on button "Update Cart" at bounding box center [375, 248] width 101 height 14
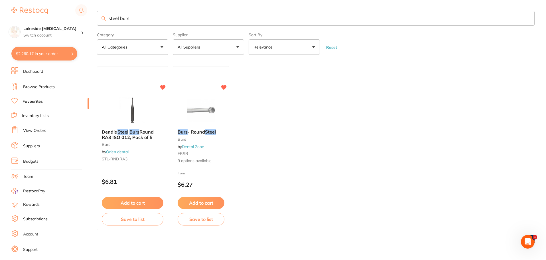
drag, startPoint x: 141, startPoint y: 22, endPoint x: 69, endPoint y: 21, distance: 71.8
click at [69, 18] on div "$2,260.17 Lakeside Dental Surgery Switch account Lakeside Dental Surgery $2,260…" at bounding box center [273, 129] width 546 height 260
type input "laser glasses"
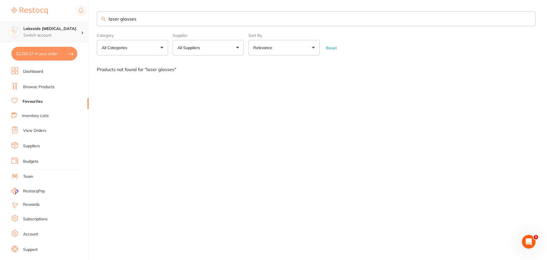
drag, startPoint x: 153, startPoint y: 21, endPoint x: 69, endPoint y: 27, distance: 84.3
click at [76, 19] on div "$2,260.17 Lakeside Dental Surgery Switch account Lakeside Dental Surgery $2,260…" at bounding box center [273, 130] width 547 height 260
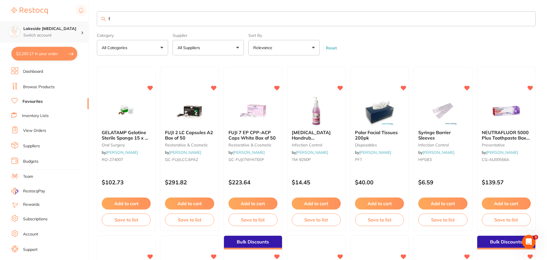
type input "f"
type input "k files"
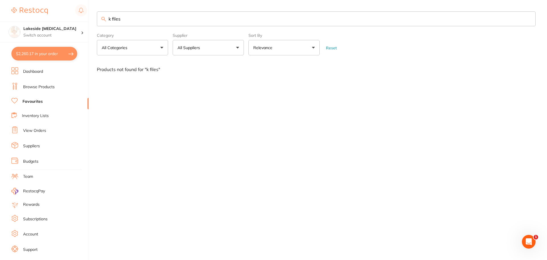
click at [164, 18] on input "k files" at bounding box center [316, 18] width 439 height 15
click at [29, 83] on li "Browse Products" at bounding box center [49, 87] width 77 height 9
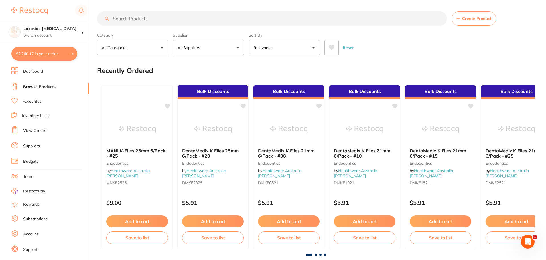
click at [191, 26] on section "Create Product Category All Categories All Categories 3D Printing anaesthetic a…" at bounding box center [315, 33] width 437 height 44
click at [189, 15] on input "search" at bounding box center [272, 18] width 350 height 14
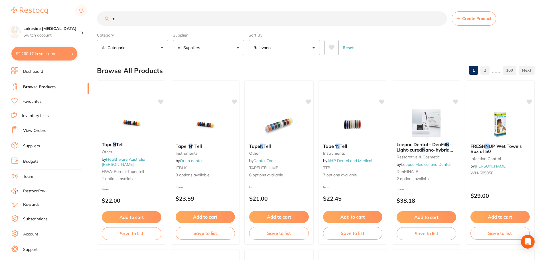
click at [146, 18] on input "n" at bounding box center [272, 18] width 350 height 14
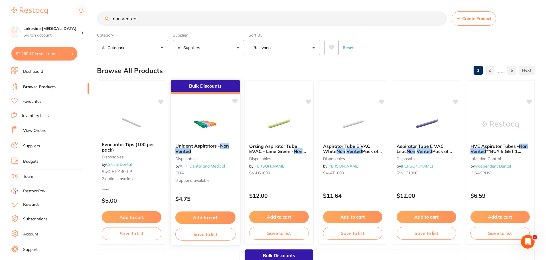
type input "non vented"
click at [205, 148] on span "Unident Aspirators -" at bounding box center [197, 146] width 45 height 6
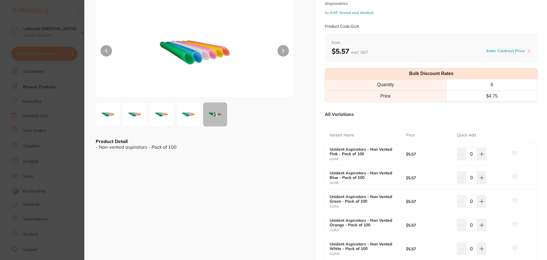
scroll to position [57, 0]
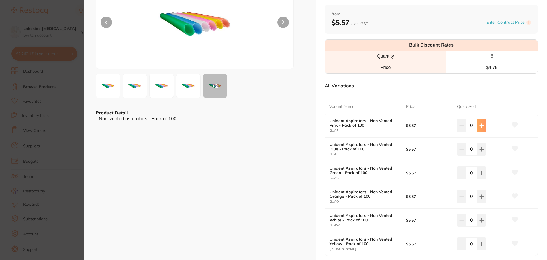
click at [481, 125] on icon at bounding box center [481, 125] width 5 height 5
type input "2"
click at [482, 144] on button at bounding box center [481, 148] width 9 height 13
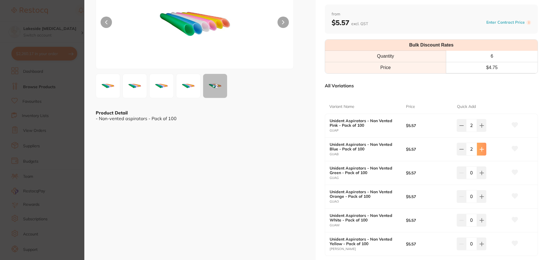
type input "2"
click at [482, 174] on icon at bounding box center [481, 172] width 5 height 5
type input "2"
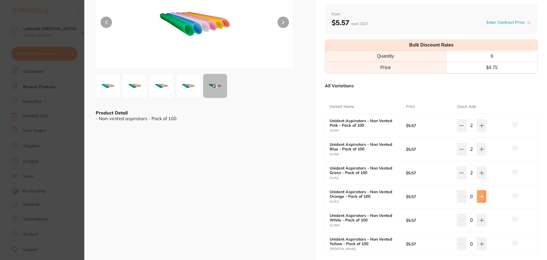
click at [484, 198] on button at bounding box center [481, 196] width 9 height 13
type input "2"
click at [481, 218] on icon at bounding box center [481, 220] width 5 height 5
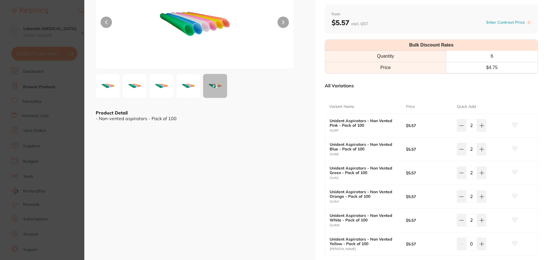
type input "2"
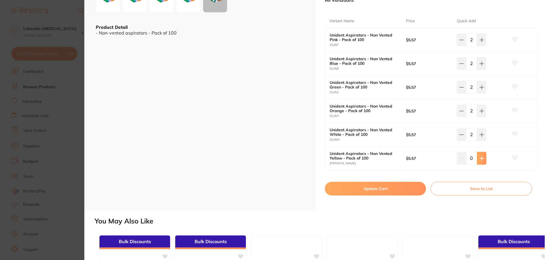
click at [481, 158] on icon at bounding box center [481, 158] width 5 height 5
type input "2"
click at [481, 38] on icon at bounding box center [481, 40] width 5 height 5
type input "3"
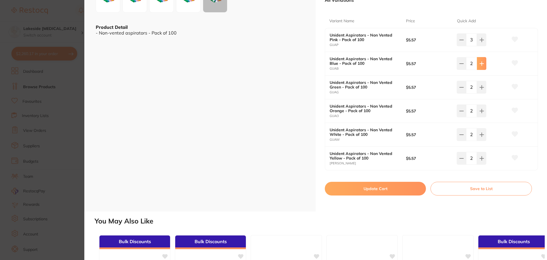
click at [481, 62] on icon at bounding box center [481, 63] width 5 height 5
click at [480, 87] on icon at bounding box center [481, 87] width 5 height 5
type input "3"
click at [482, 110] on icon at bounding box center [481, 111] width 5 height 5
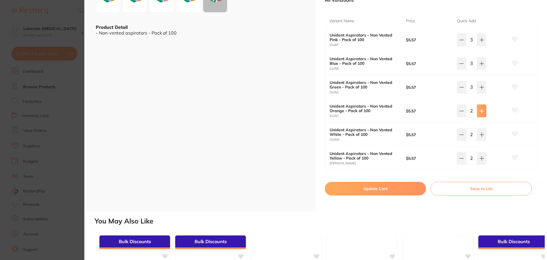
type input "3"
click at [515, 39] on icon at bounding box center [515, 39] width 6 height 5
click at [391, 186] on button "Update Cart" at bounding box center [375, 188] width 101 height 14
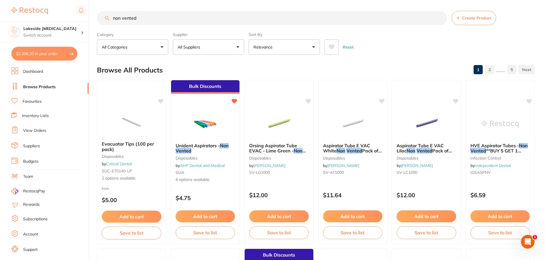
scroll to position [0, 0]
drag, startPoint x: 139, startPoint y: 18, endPoint x: 108, endPoint y: 26, distance: 32.8
click at [107, 26] on section "non vented Create Product Category All Categories All Categories anaesthetic bu…" at bounding box center [315, 33] width 437 height 44
type input "yellow ring"
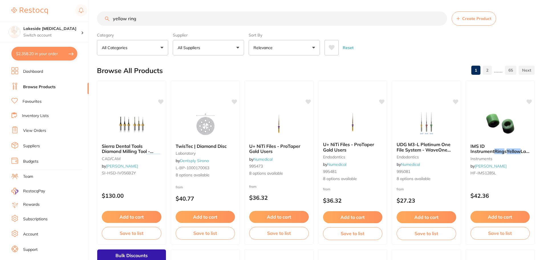
click at [186, 50] on p "All Suppliers" at bounding box center [189, 48] width 25 height 6
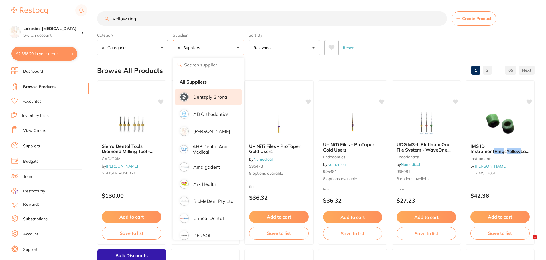
click at [201, 98] on p "Dentsply Sirona" at bounding box center [210, 96] width 34 height 5
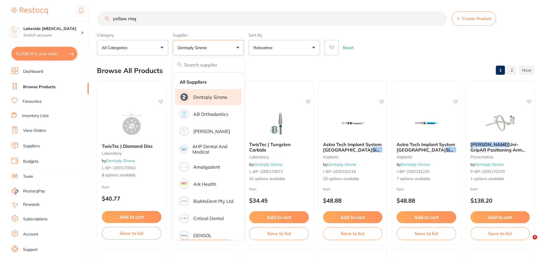
click at [395, 40] on div "Reset" at bounding box center [426, 45] width 205 height 20
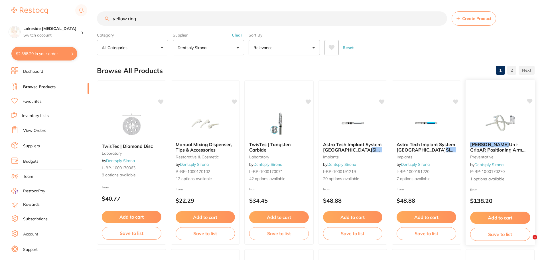
click at [488, 130] on img at bounding box center [499, 122] width 37 height 29
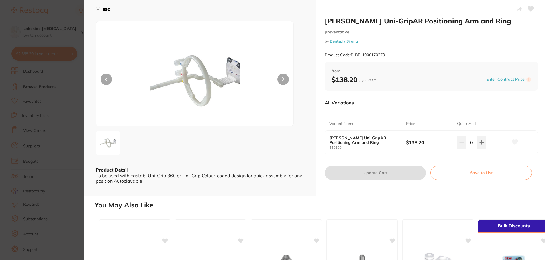
click at [74, 126] on section "Rinn Uni-GripAR Positioning Arm and Ring preventative by Dentsply Sirona Produc…" at bounding box center [273, 130] width 547 height 260
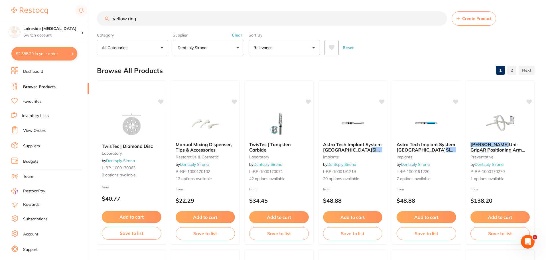
scroll to position [0, 0]
drag, startPoint x: 143, startPoint y: 20, endPoint x: 111, endPoint y: 29, distance: 33.7
click at [110, 28] on section "yellow ring Create Product Category All Categories All Categories endodontics i…" at bounding box center [315, 33] width 437 height 44
type input "rinn"
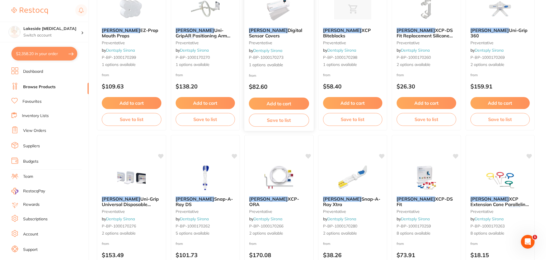
scroll to position [142, 0]
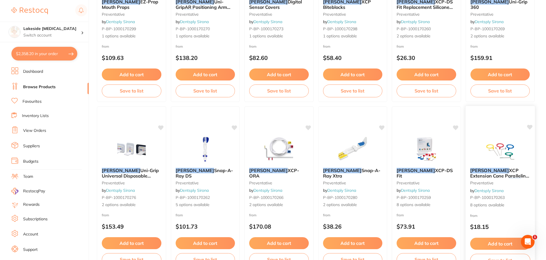
click at [490, 150] on img at bounding box center [499, 148] width 37 height 29
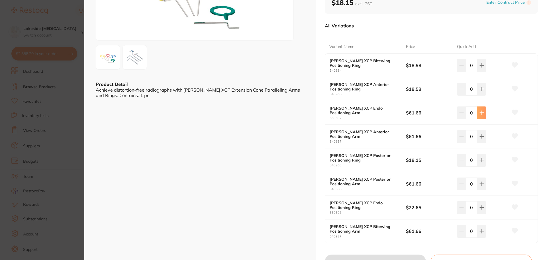
click at [481, 108] on button at bounding box center [481, 112] width 9 height 13
type input "1"
click at [480, 205] on icon at bounding box center [482, 207] width 4 height 4
type input "1"
click at [479, 181] on icon at bounding box center [481, 183] width 5 height 5
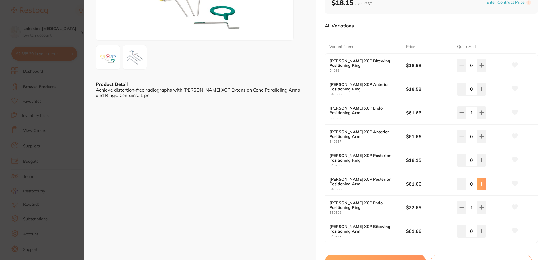
type input "1"
click at [481, 154] on button at bounding box center [481, 160] width 9 height 13
type input "1"
click at [481, 134] on icon at bounding box center [481, 136] width 5 height 5
type input "1"
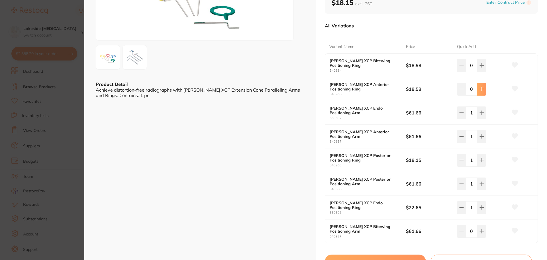
click at [477, 83] on button at bounding box center [481, 89] width 9 height 13
type input "1"
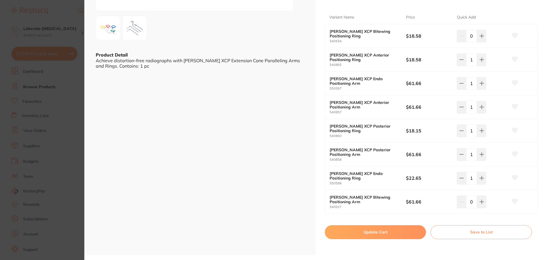
scroll to position [142, 0]
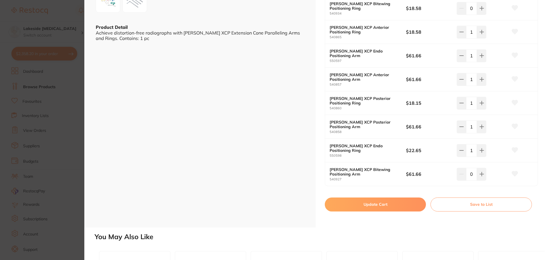
click at [379, 202] on button "Update Cart" at bounding box center [375, 204] width 101 height 14
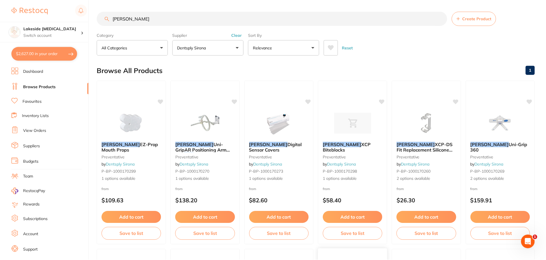
scroll to position [142, 0]
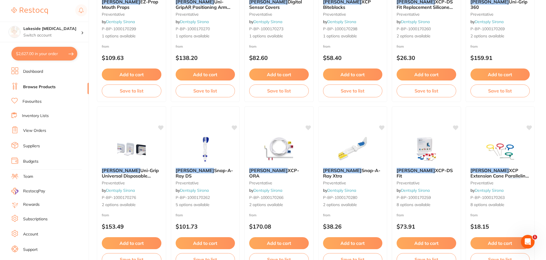
click at [44, 59] on button "$2,627.00 in your order" at bounding box center [44, 54] width 66 height 14
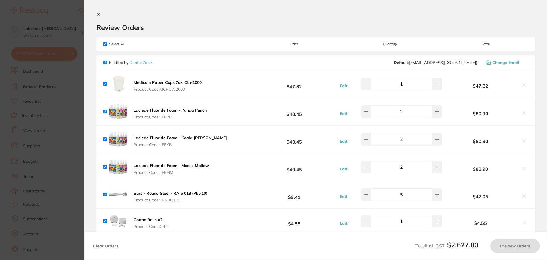
checkbox input "true"
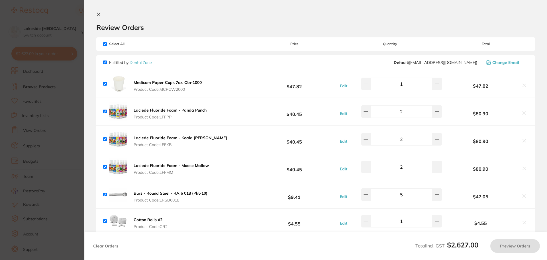
checkbox input "true"
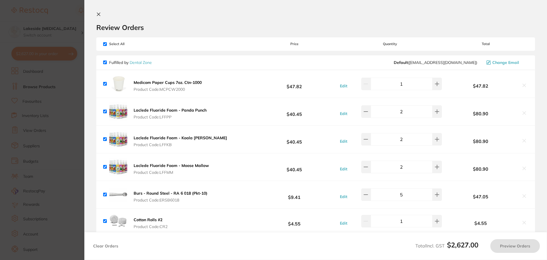
checkbox input "true"
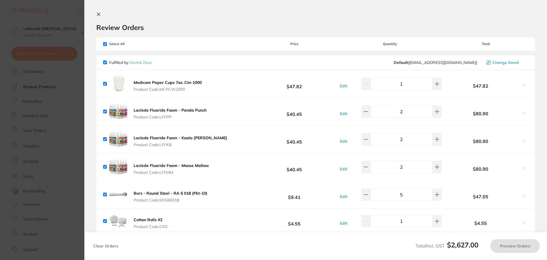
checkbox input "true"
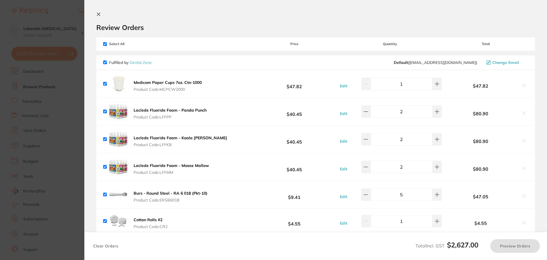
checkbox input "true"
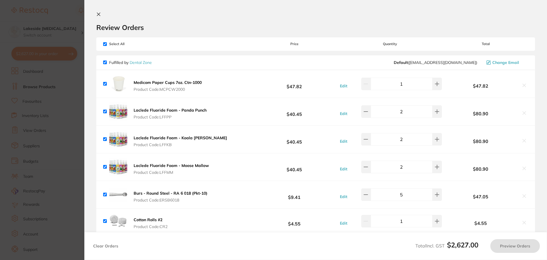
checkbox input "true"
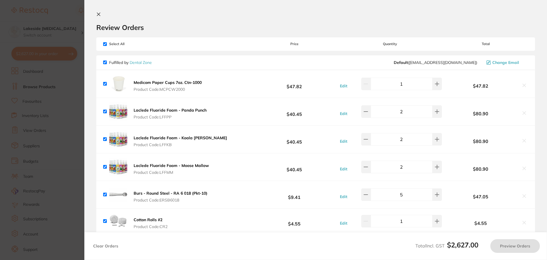
checkbox input "true"
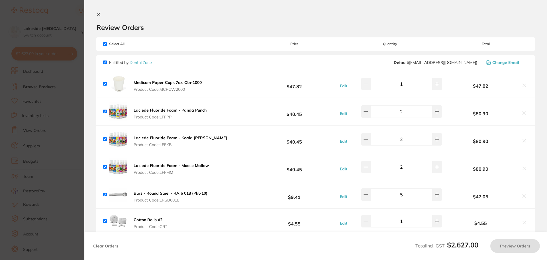
checkbox input "true"
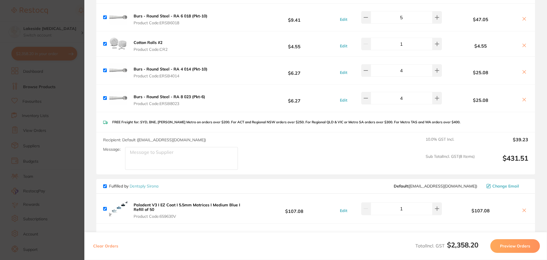
scroll to position [171, 0]
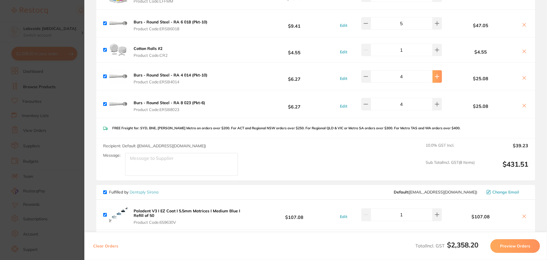
click at [437, 75] on button at bounding box center [436, 76] width 9 height 13
click at [435, 74] on icon at bounding box center [437, 76] width 5 height 5
type input "6"
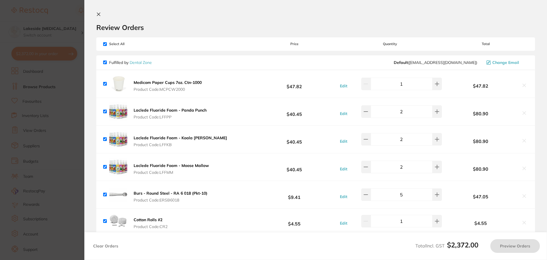
checkbox input "true"
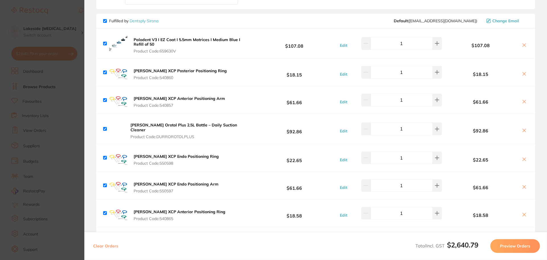
scroll to position [370, 0]
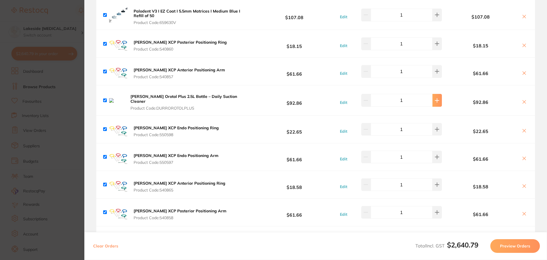
click at [438, 99] on button at bounding box center [436, 100] width 9 height 13
type input "2"
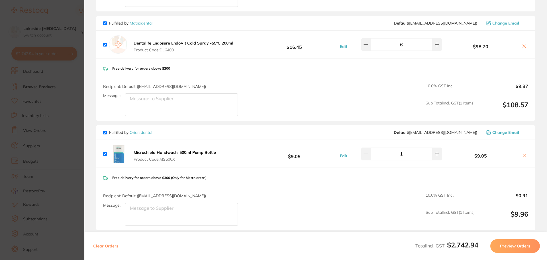
scroll to position [826, 0]
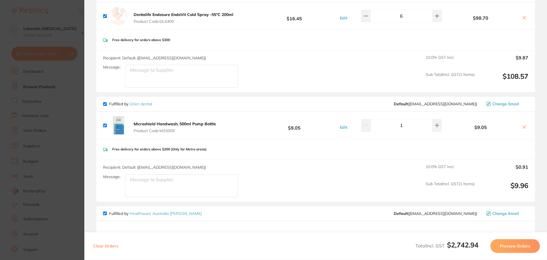
click at [525, 124] on button at bounding box center [524, 127] width 8 height 6
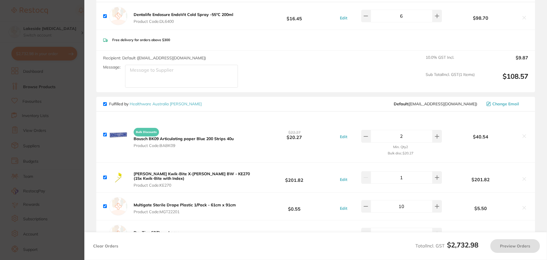
click at [66, 100] on section "Update RRP Set your pre negotiated price for this item. Item Agreed RRP (excl. …" at bounding box center [273, 130] width 547 height 260
click at [48, 138] on ul "Dashboard Browse Products Favourites Inventory Lists View Orders Suppliers Budg…" at bounding box center [49, 165] width 77 height 197
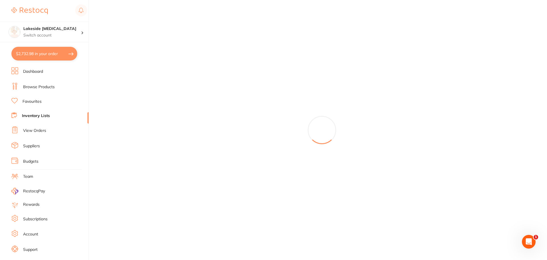
checkbox input "true"
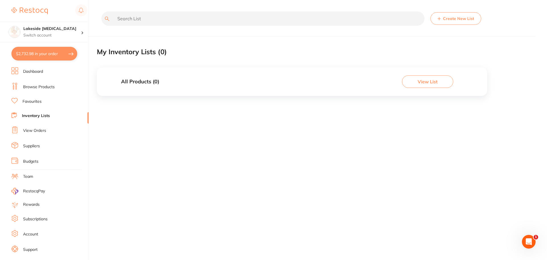
click at [36, 101] on link "Favourites" at bounding box center [32, 102] width 19 height 6
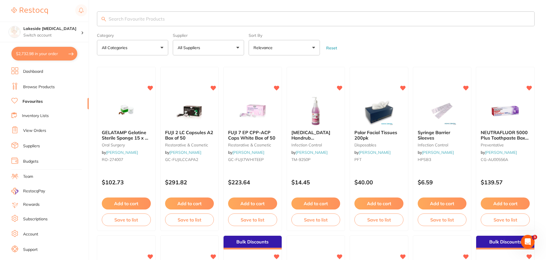
click at [129, 19] on input "search" at bounding box center [315, 18] width 437 height 15
type input "microsheild"
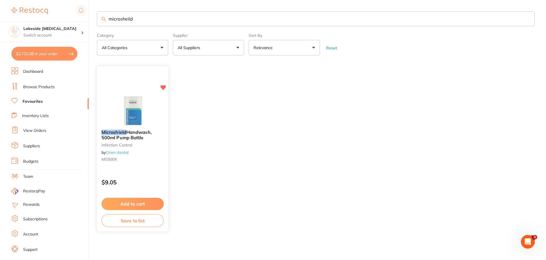
click at [162, 87] on icon at bounding box center [162, 87] width 5 height 5
click at [52, 87] on link "Browse Products" at bounding box center [39, 87] width 32 height 6
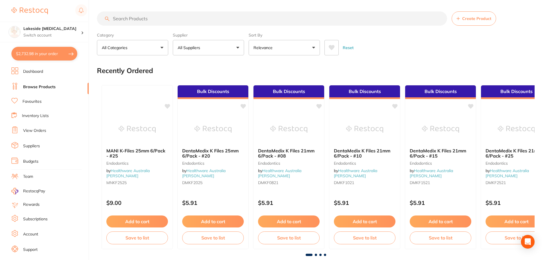
click at [128, 19] on input "search" at bounding box center [272, 18] width 350 height 14
type input "microsheild"
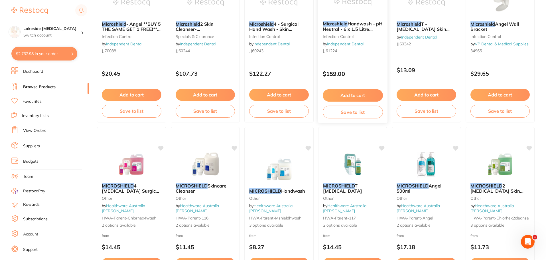
scroll to position [798, 0]
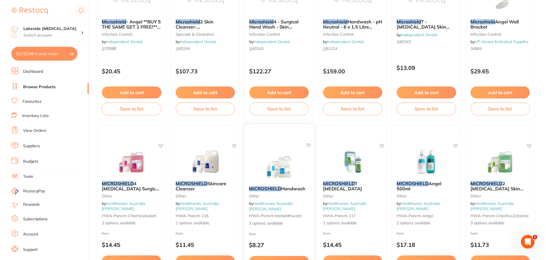
click at [263, 167] on img at bounding box center [278, 166] width 37 height 29
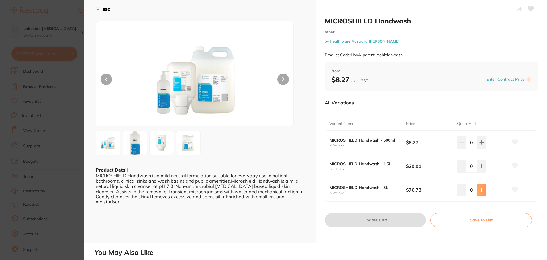
click at [483, 190] on button at bounding box center [481, 189] width 9 height 13
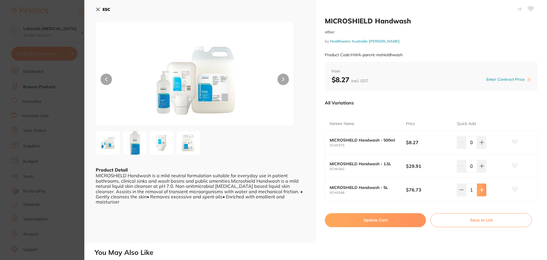
click at [481, 190] on icon at bounding box center [481, 189] width 5 height 5
type input "2"
click at [512, 190] on icon at bounding box center [515, 189] width 6 height 5
click at [383, 222] on button "Update Cart" at bounding box center [375, 220] width 101 height 14
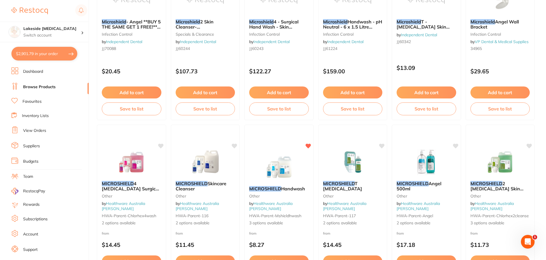
click at [27, 53] on button "$2,901.79 in your order" at bounding box center [44, 54] width 66 height 14
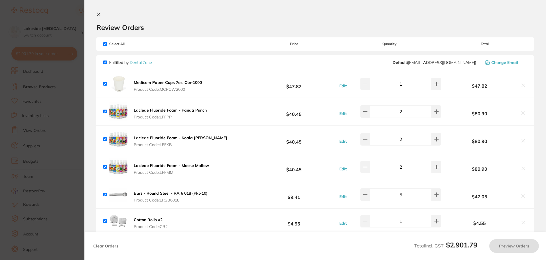
checkbox input "true"
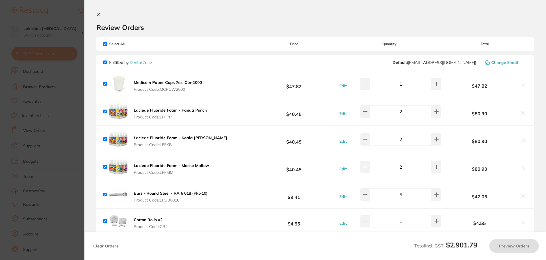
checkbox input "true"
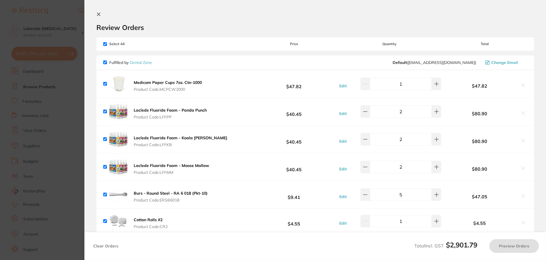
checkbox input "true"
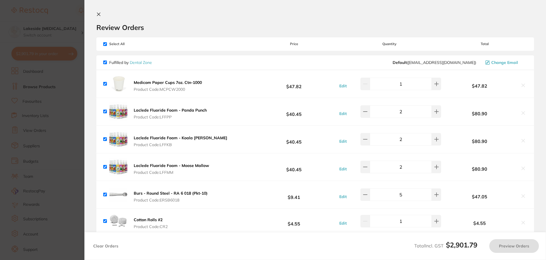
checkbox input "true"
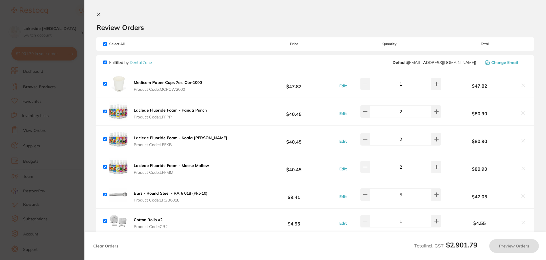
checkbox input "true"
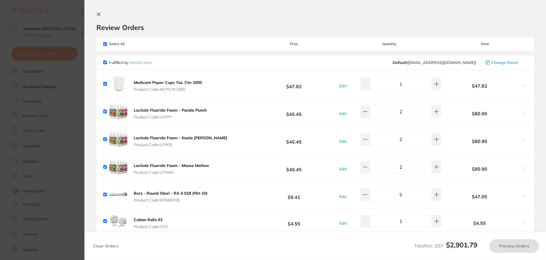
checkbox input "true"
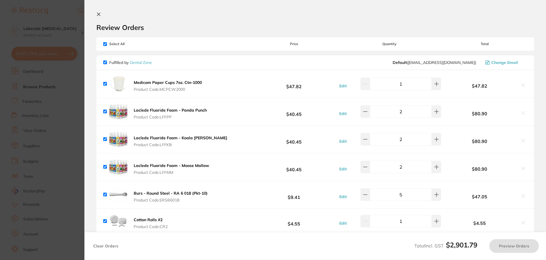
checkbox input "true"
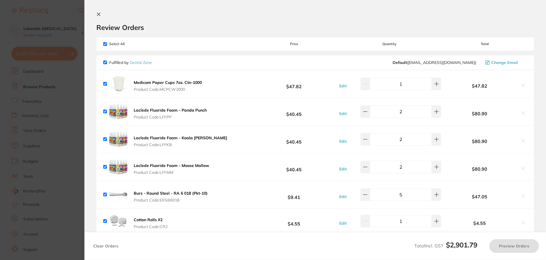
checkbox input "true"
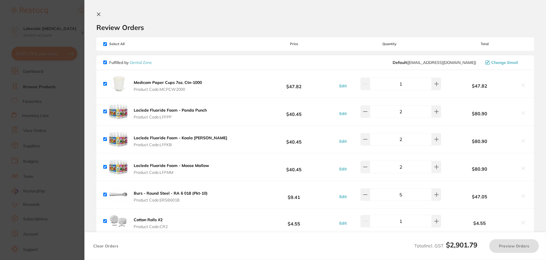
checkbox input "true"
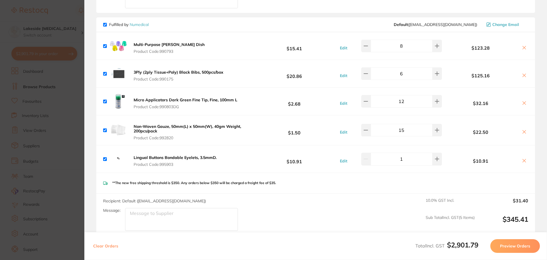
scroll to position [1168, 0]
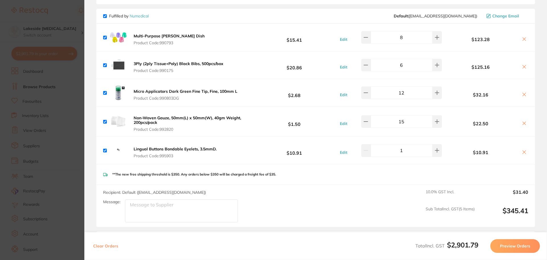
click at [203, 146] on b "Lingual Buttons Bondable Eyelets, 3.5mmD." at bounding box center [175, 148] width 83 height 5
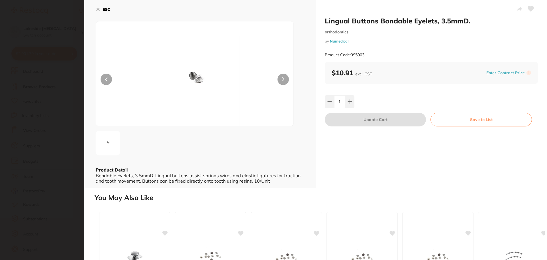
scroll to position [0, 0]
click at [72, 184] on section "Lingual Buttons Bondable Eyelets, 3.5mmD. orthodontics by Numedical Product Cod…" at bounding box center [273, 130] width 547 height 260
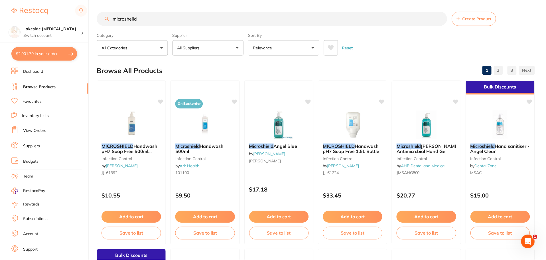
scroll to position [798, 0]
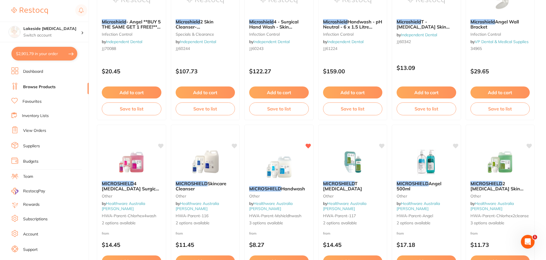
click at [55, 52] on button "$2,901.79 in your order" at bounding box center [44, 54] width 66 height 14
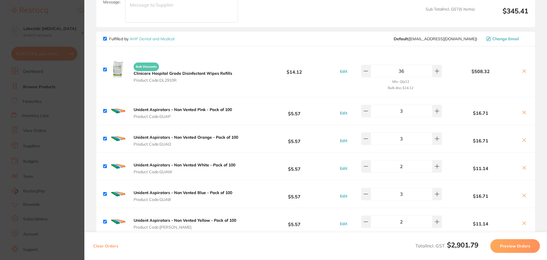
scroll to position [1424, 0]
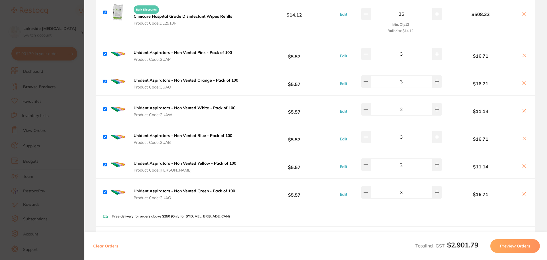
drag, startPoint x: 219, startPoint y: 119, endPoint x: 259, endPoint y: 21, distance: 106.2
click at [259, 21] on div "Bulk Discounts Clinicare Hospital Grade Disinfectant Wipes Refills Product Code…" at bounding box center [315, 14] width 439 height 50
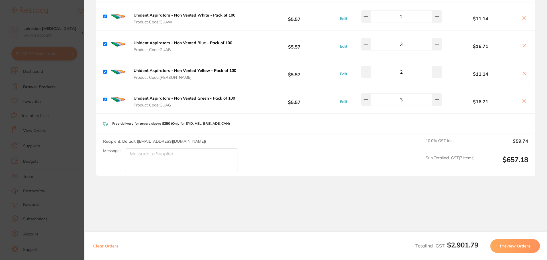
scroll to position [1518, 0]
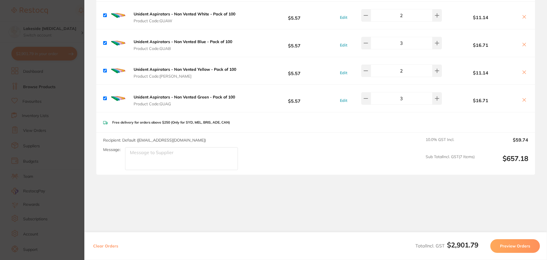
click at [524, 243] on button "Preview Orders" at bounding box center [515, 246] width 50 height 14
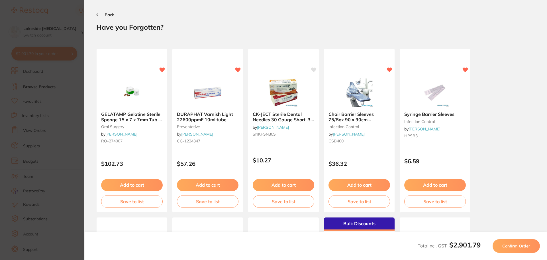
scroll to position [0, 0]
click at [520, 248] on button "Confirm Order" at bounding box center [516, 246] width 47 height 14
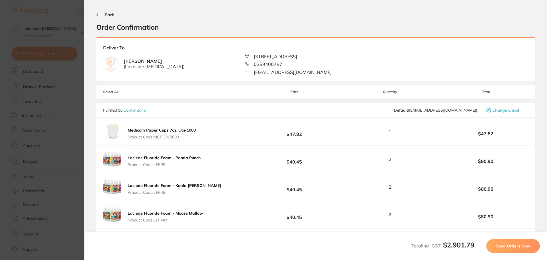
click at [520, 248] on button "Send Orders Now" at bounding box center [513, 246] width 54 height 14
